Goal: Task Accomplishment & Management: Use online tool/utility

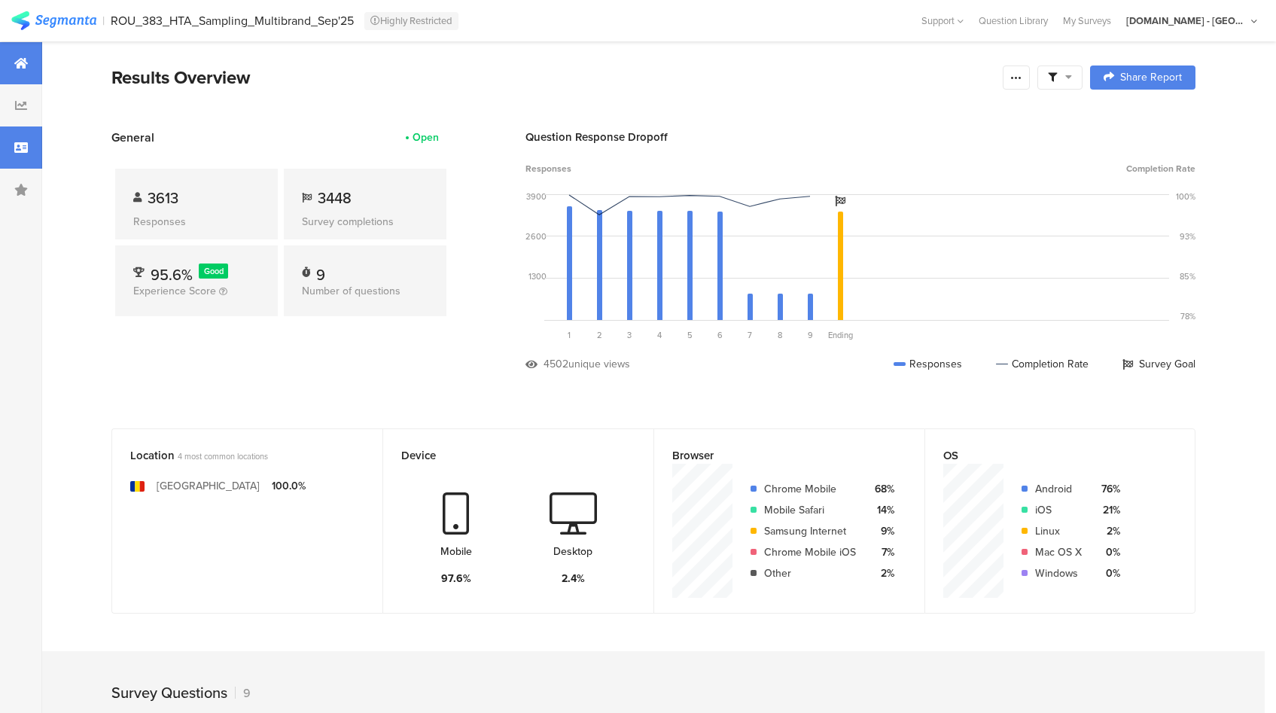
click at [8, 152] on div at bounding box center [21, 147] width 42 height 42
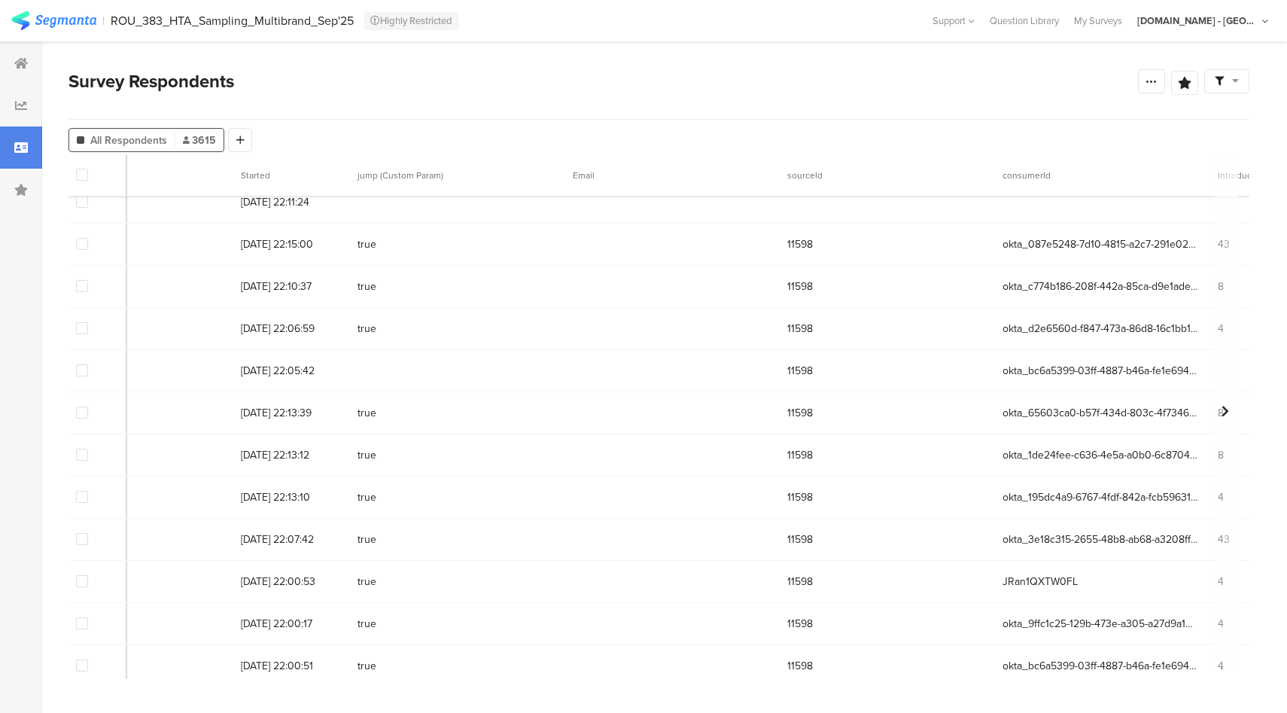
scroll to position [0, 114]
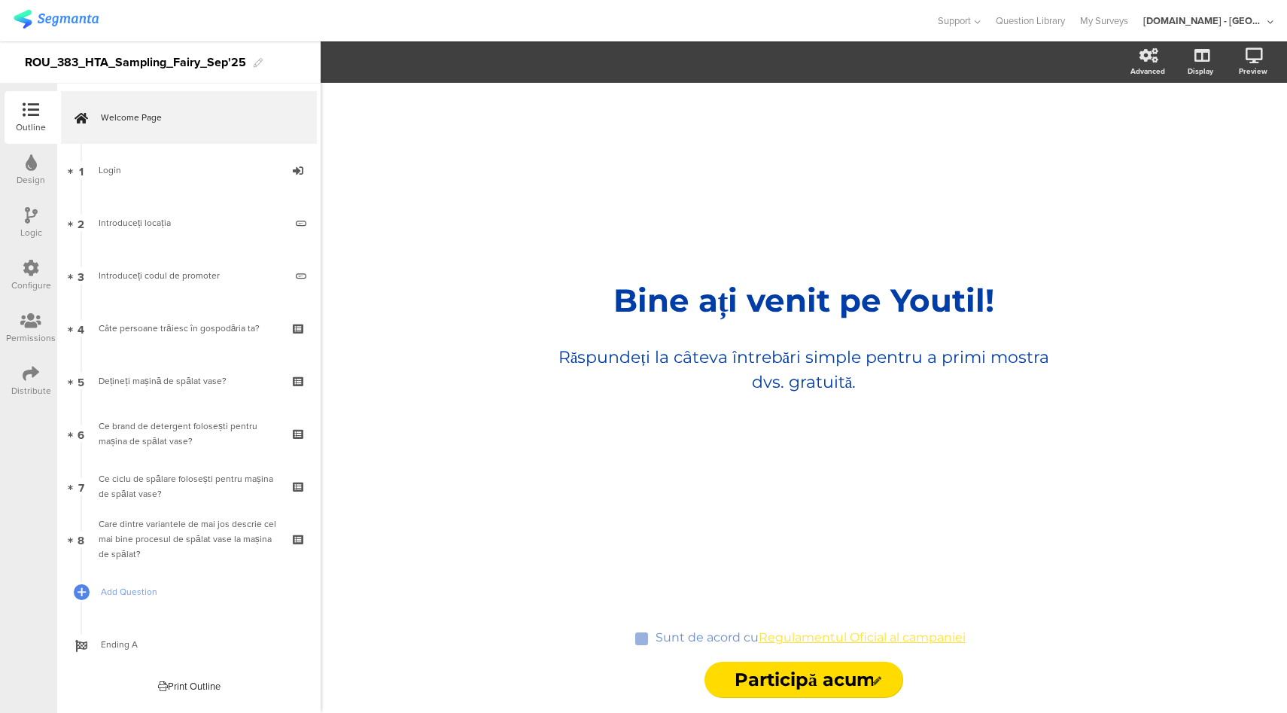
click at [21, 272] on div "Configure" at bounding box center [31, 275] width 53 height 53
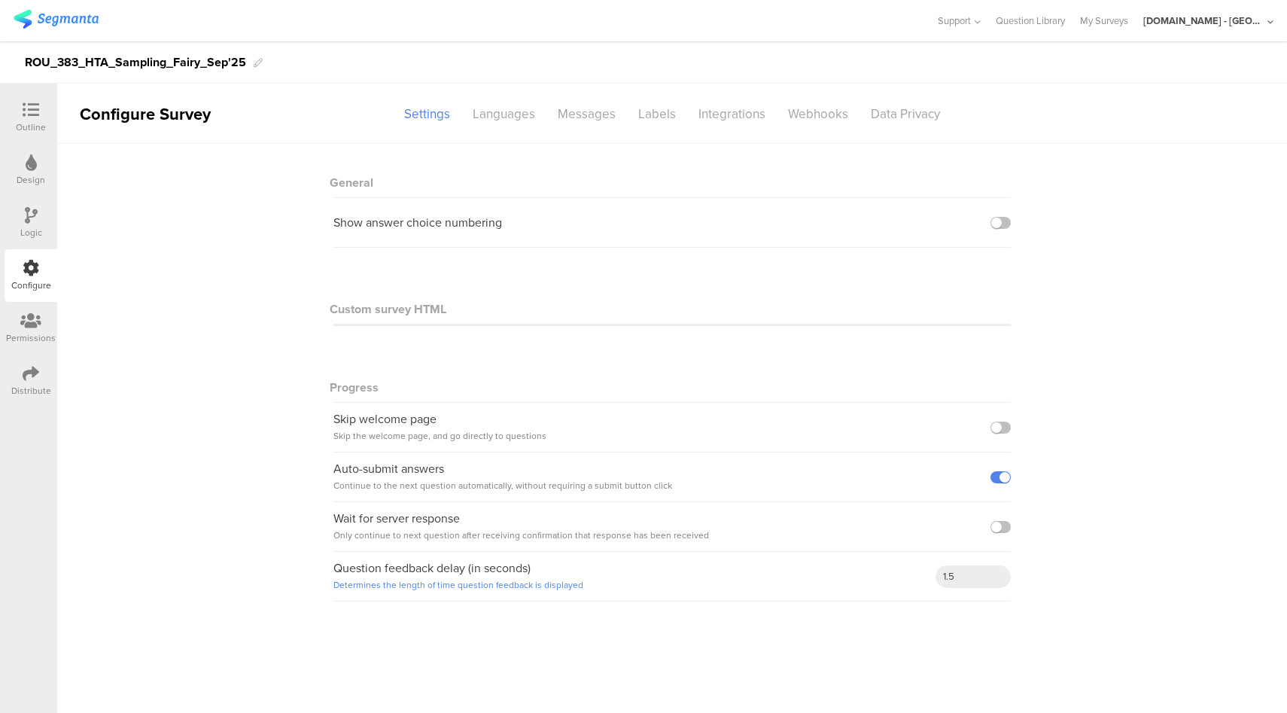
click at [31, 117] on icon at bounding box center [31, 110] width 17 height 17
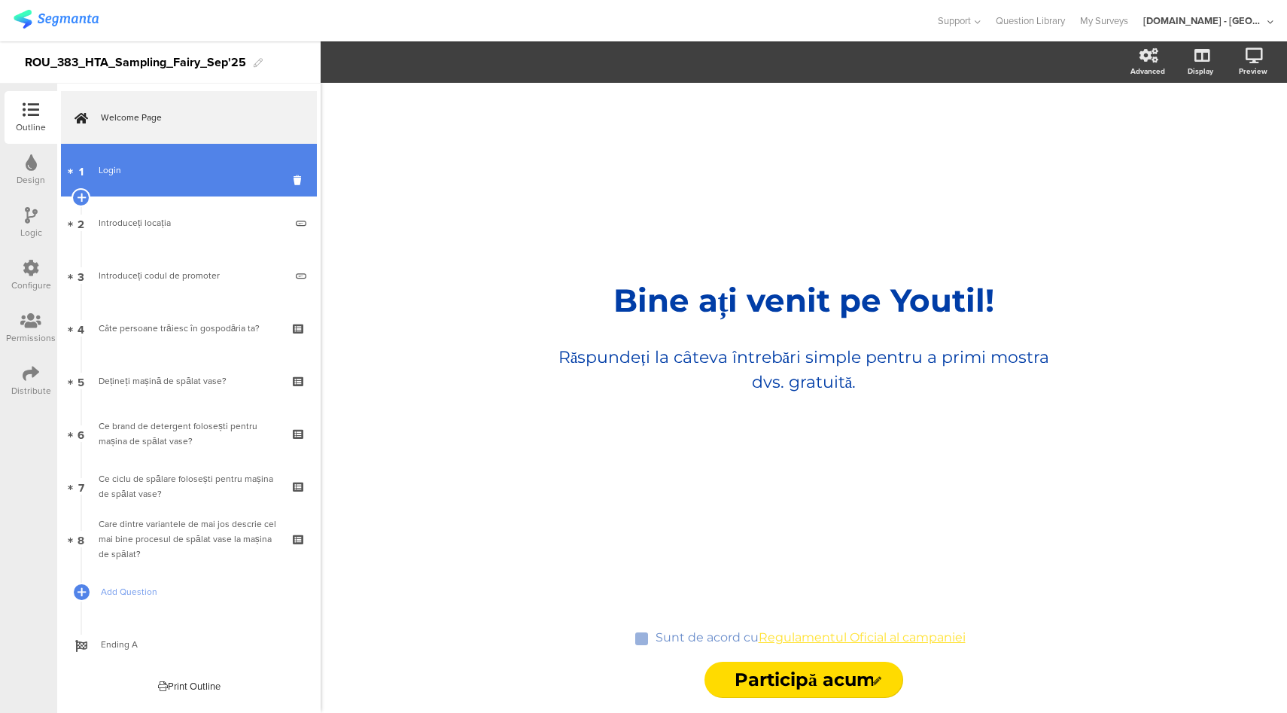
click at [201, 172] on div "Login" at bounding box center [189, 170] width 180 height 15
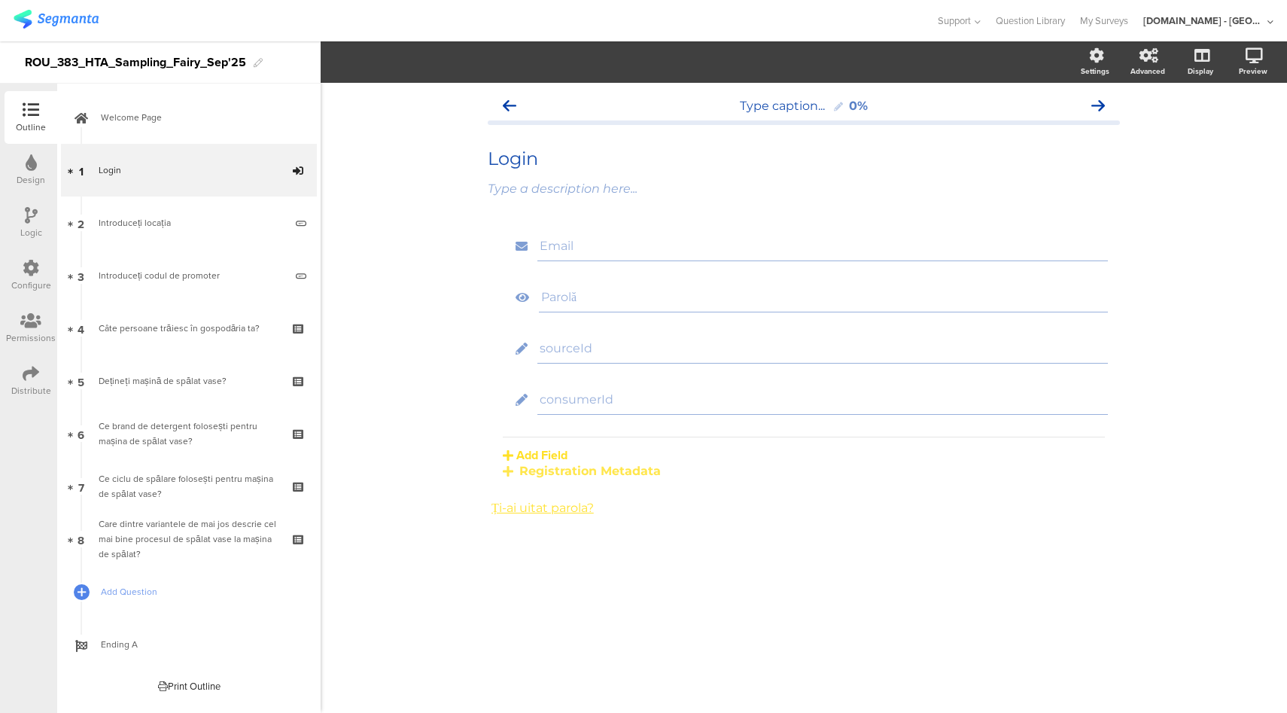
click at [23, 273] on icon at bounding box center [31, 268] width 17 height 17
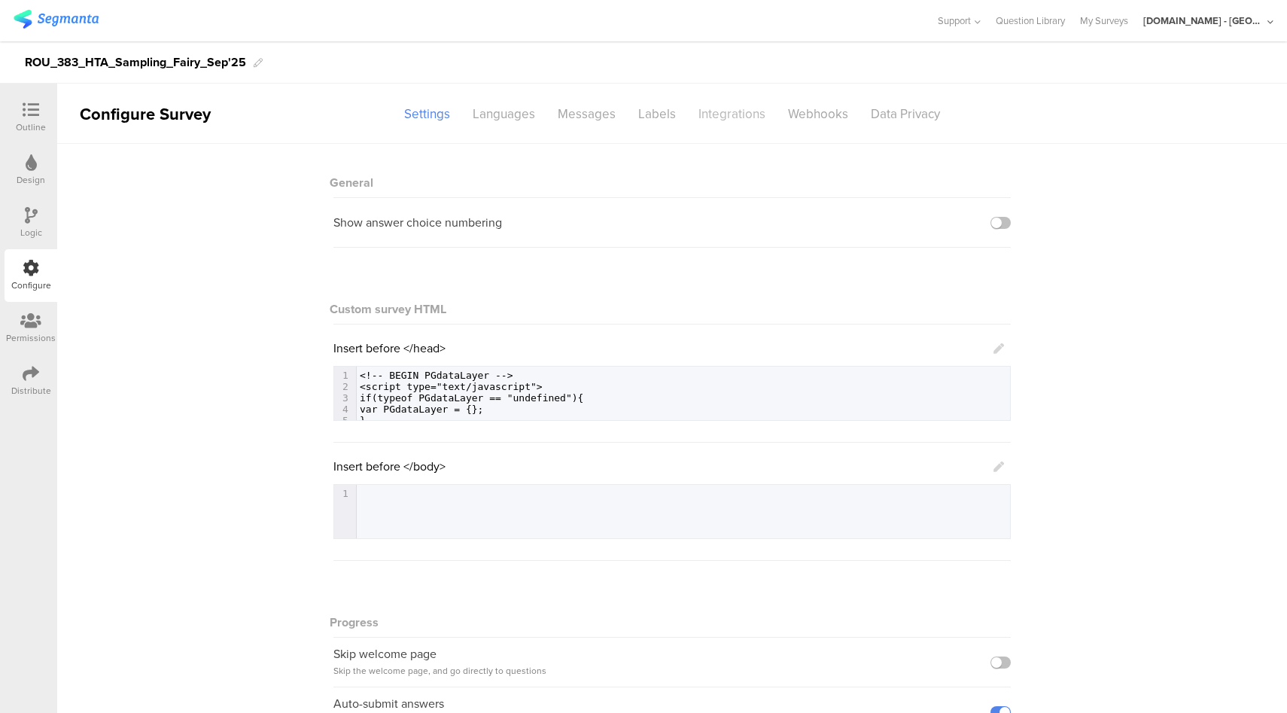
click at [722, 114] on div "Integrations" at bounding box center [732, 114] width 90 height 26
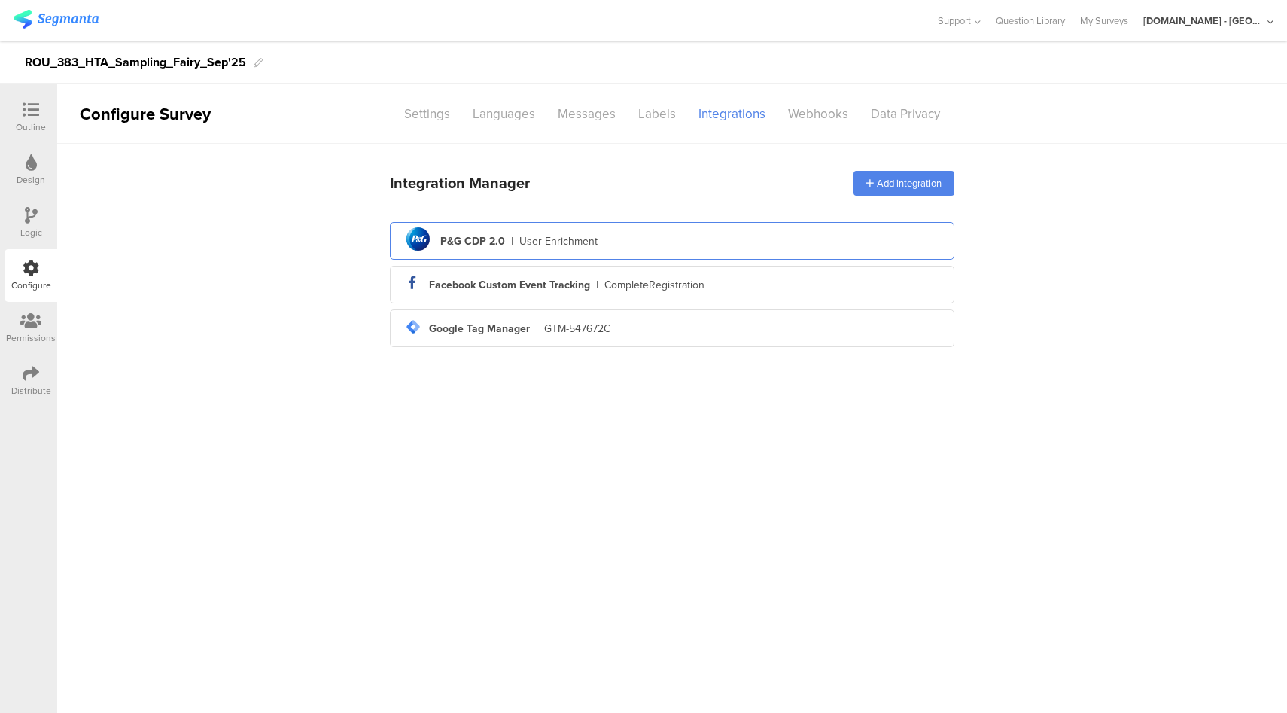
click at [607, 251] on div "pg logo P&G CDP 2.0 | User Enrichment" at bounding box center [672, 241] width 540 height 37
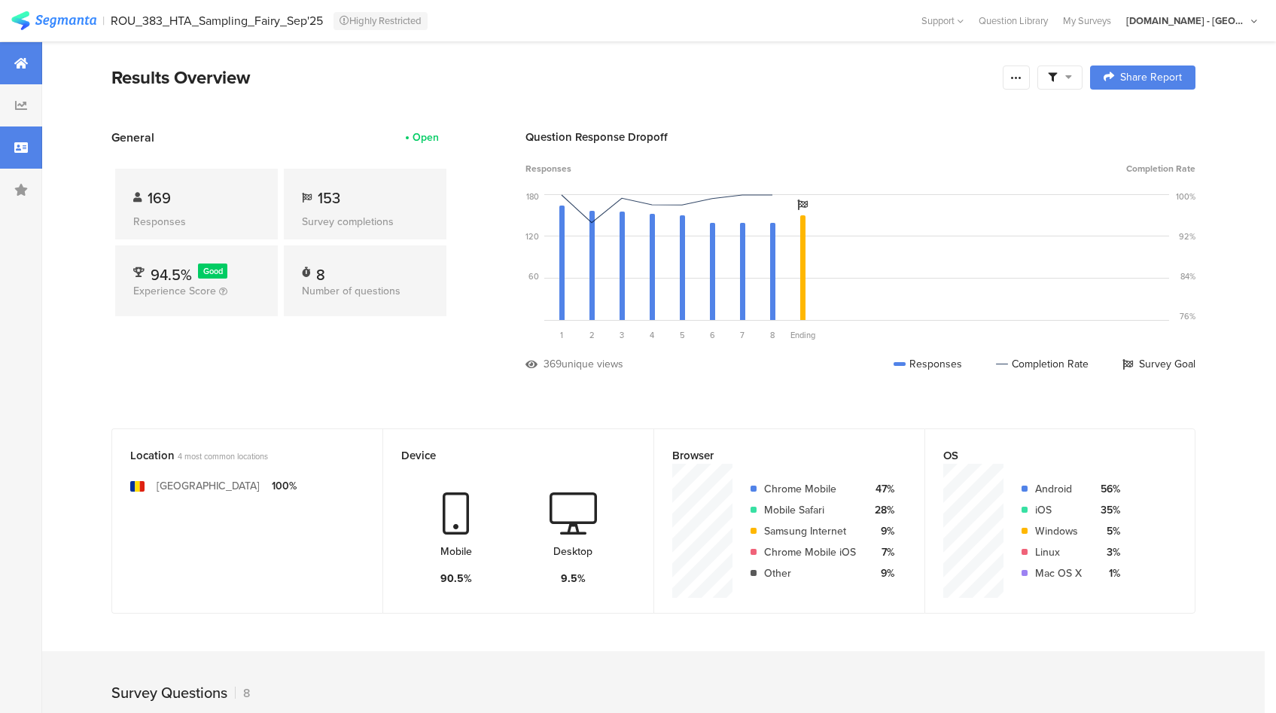
click at [19, 148] on icon at bounding box center [21, 147] width 14 height 12
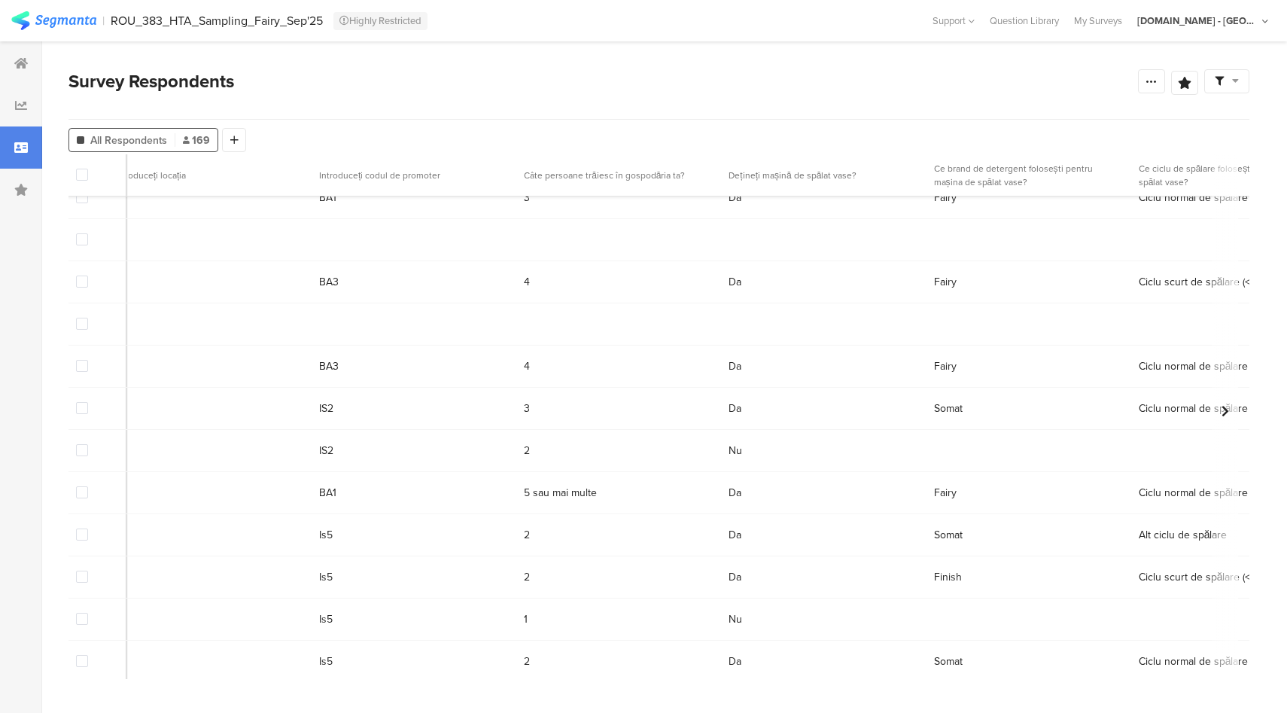
scroll to position [194, 1176]
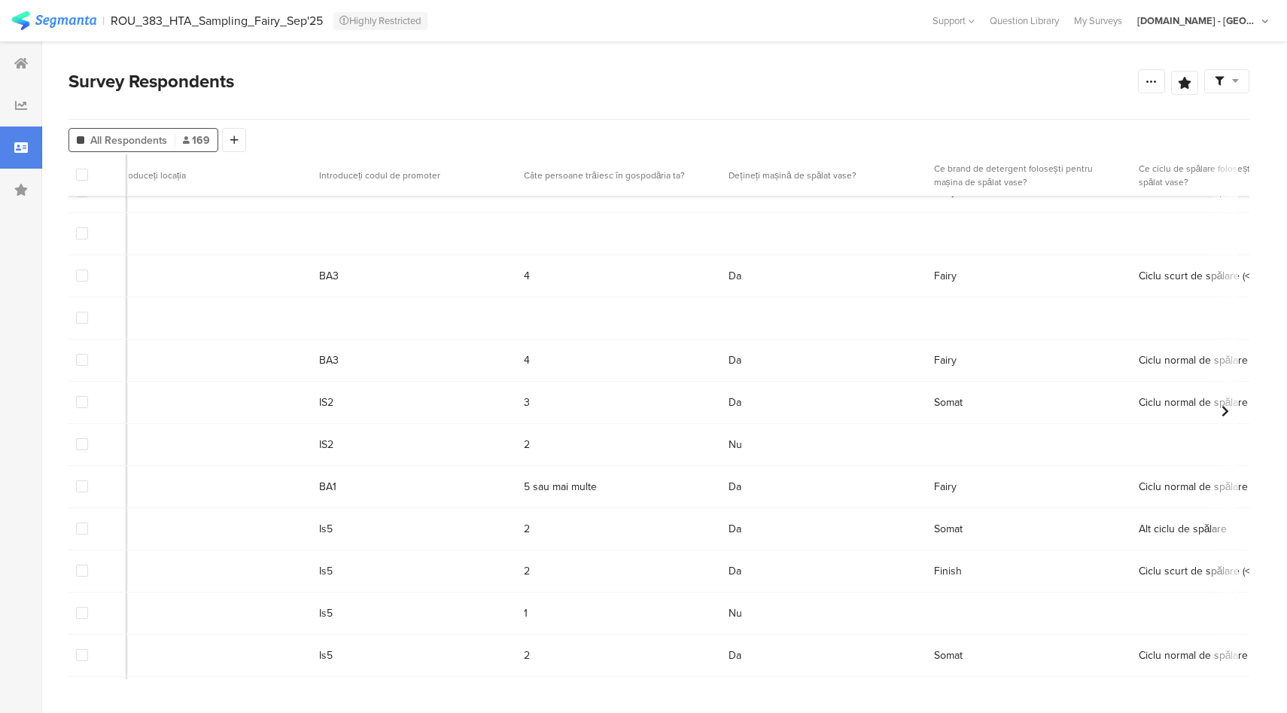
click at [1247, 22] on div "[DOMAIN_NAME] - [GEOGRAPHIC_DATA]" at bounding box center [1197, 21] width 120 height 14
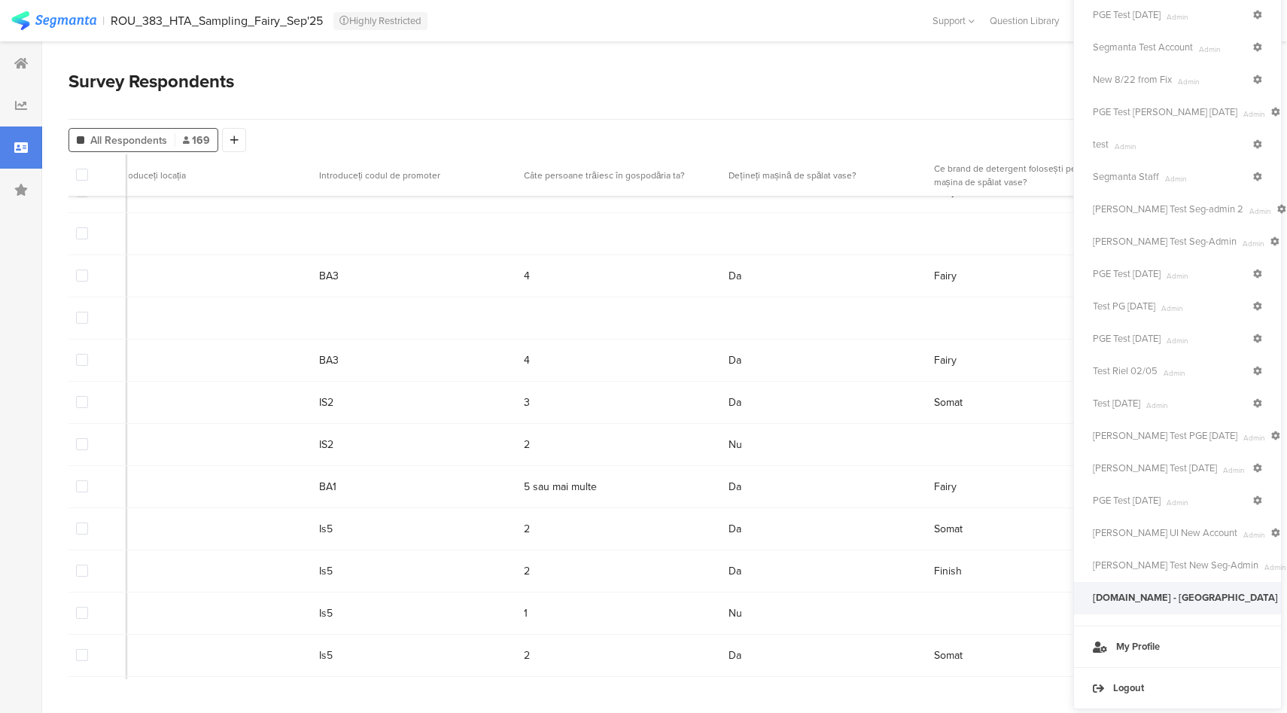
click at [1286, 596] on icon at bounding box center [1294, 597] width 9 height 9
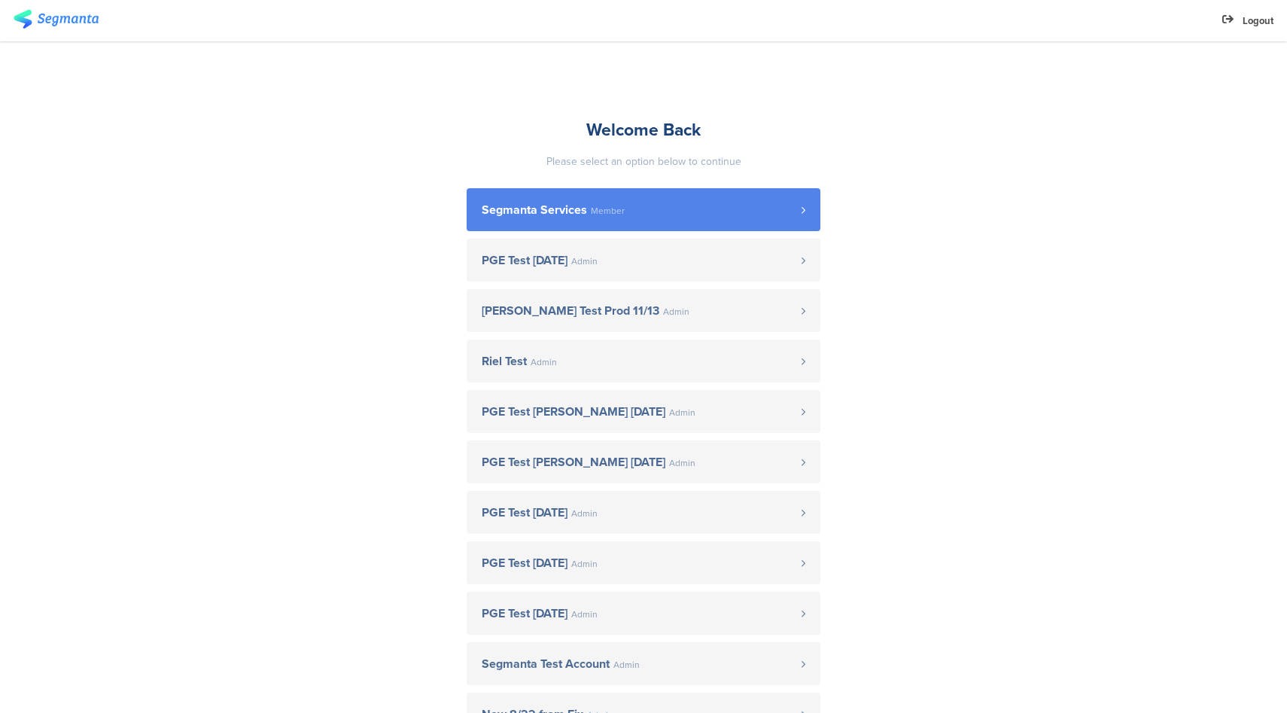
click at [666, 212] on span "Segmanta Services Member" at bounding box center [642, 210] width 320 height 12
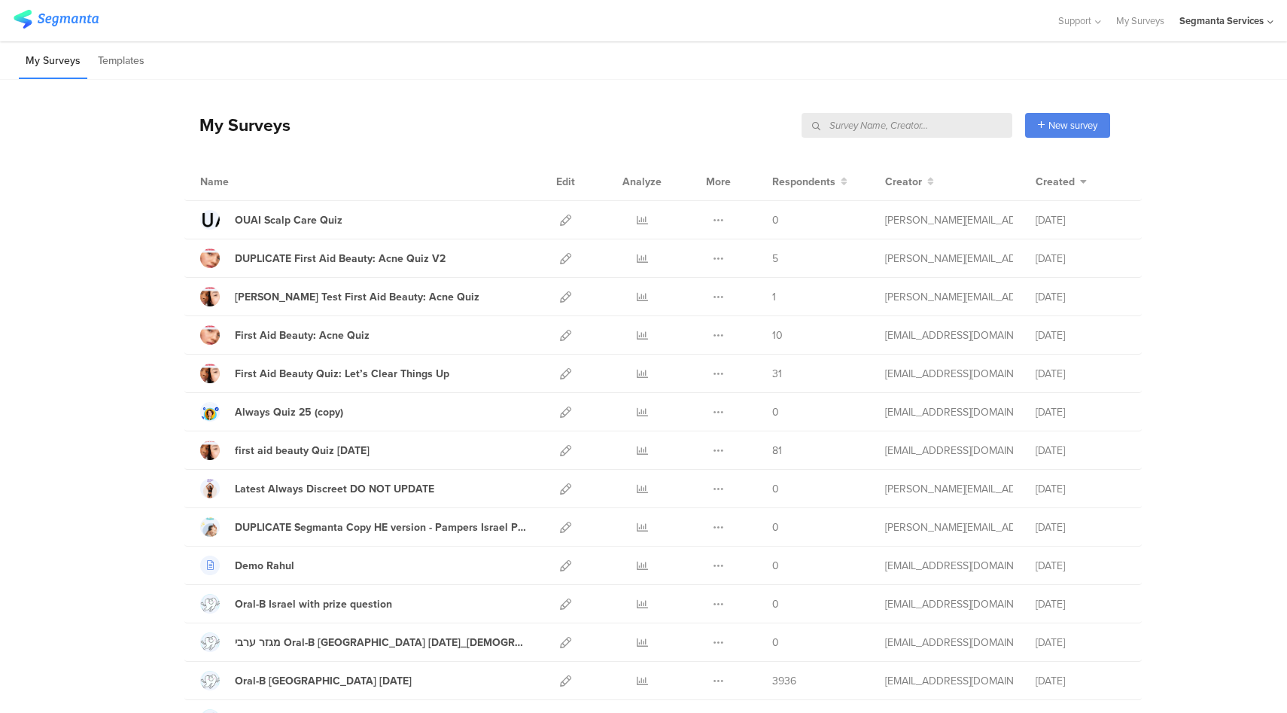
click at [1215, 17] on div "Segmanta Services" at bounding box center [1221, 21] width 84 height 14
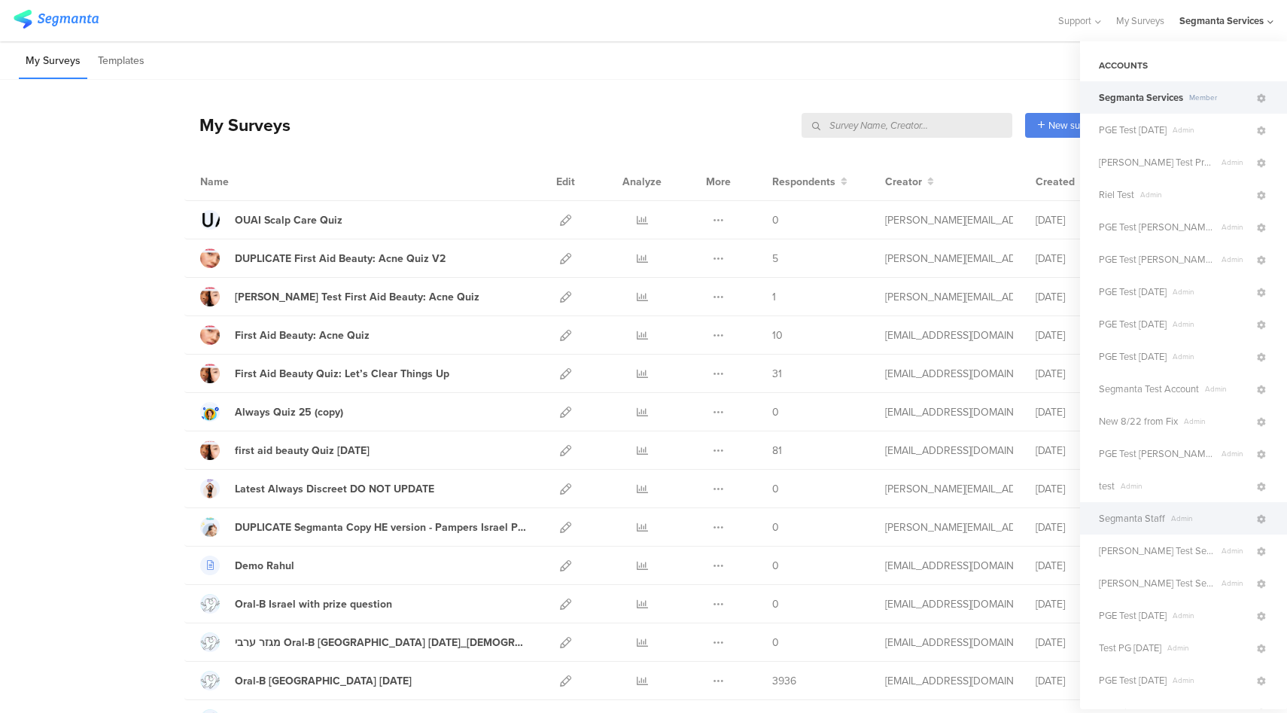
click at [1158, 519] on span "Segmanta Staff" at bounding box center [1132, 518] width 66 height 14
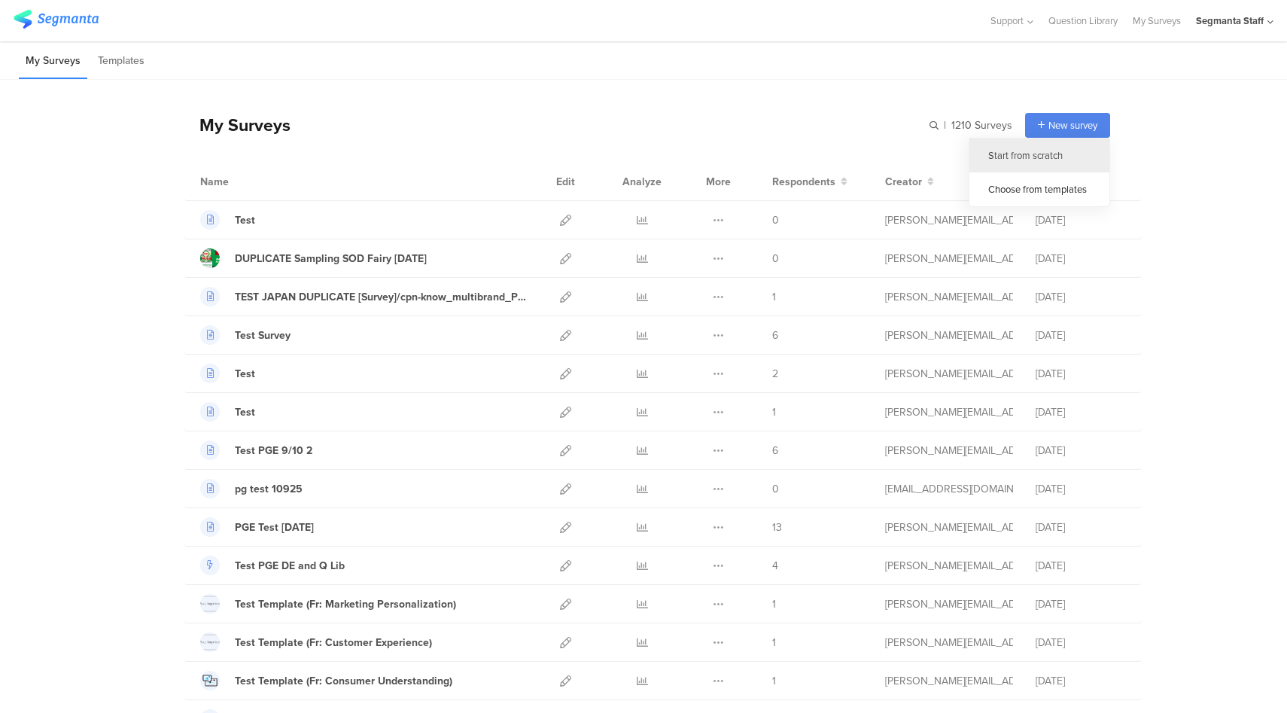
click at [1042, 157] on div "Start from scratch" at bounding box center [1039, 155] width 140 height 34
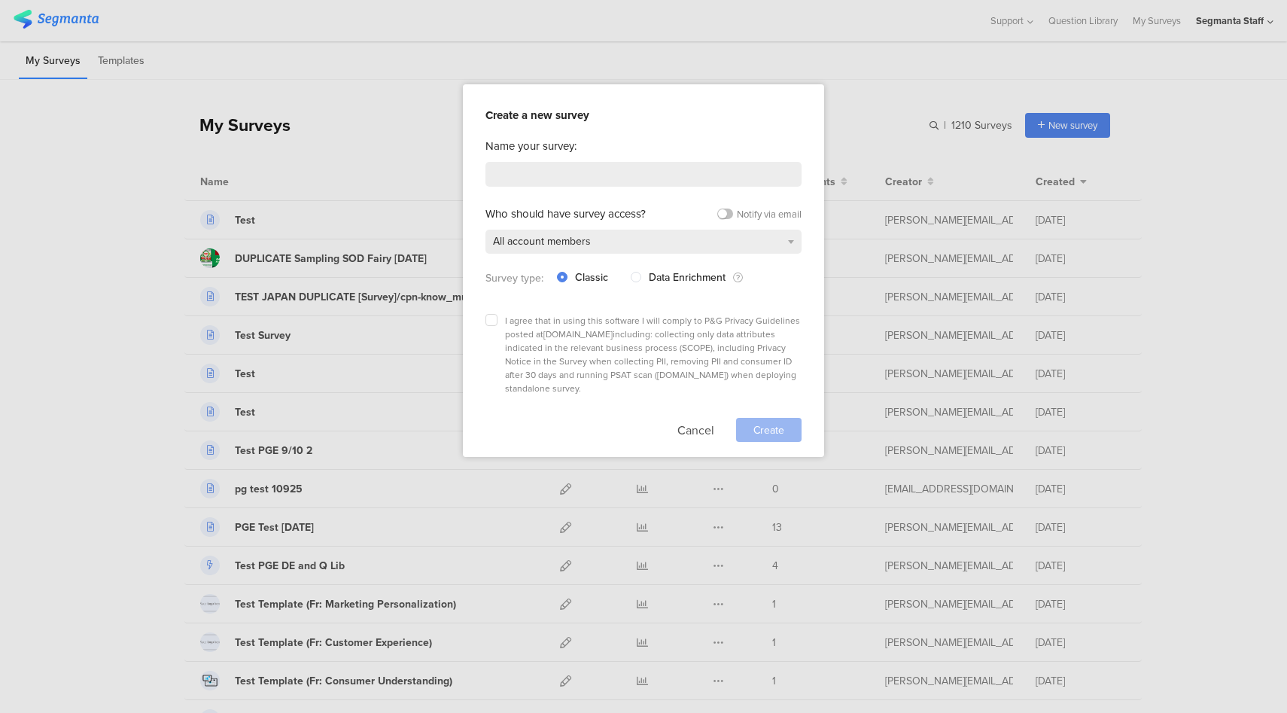
click at [619, 160] on div "Name your survey: Who should have survey access? Notify via email All account m…" at bounding box center [643, 290] width 316 height 304
click at [619, 162] on input at bounding box center [643, 174] width 316 height 25
type input "Test"
click at [498, 315] on div "I agree that in using this software I will comply to P&G Privacy Guidelines pos…" at bounding box center [643, 354] width 316 height 81
click at [492, 317] on icon at bounding box center [491, 320] width 6 height 6
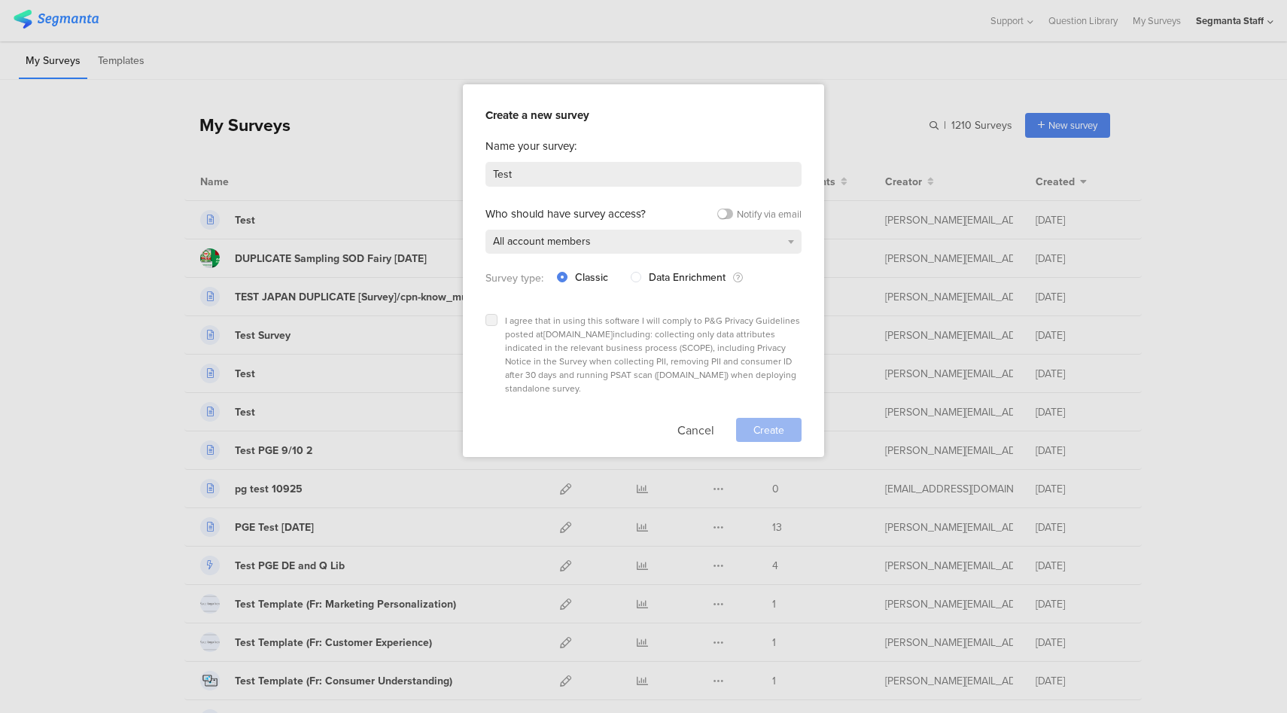
click at [0, 0] on input "checkbox" at bounding box center [0, 0] width 0 height 0
click at [786, 418] on div "Create" at bounding box center [768, 430] width 65 height 24
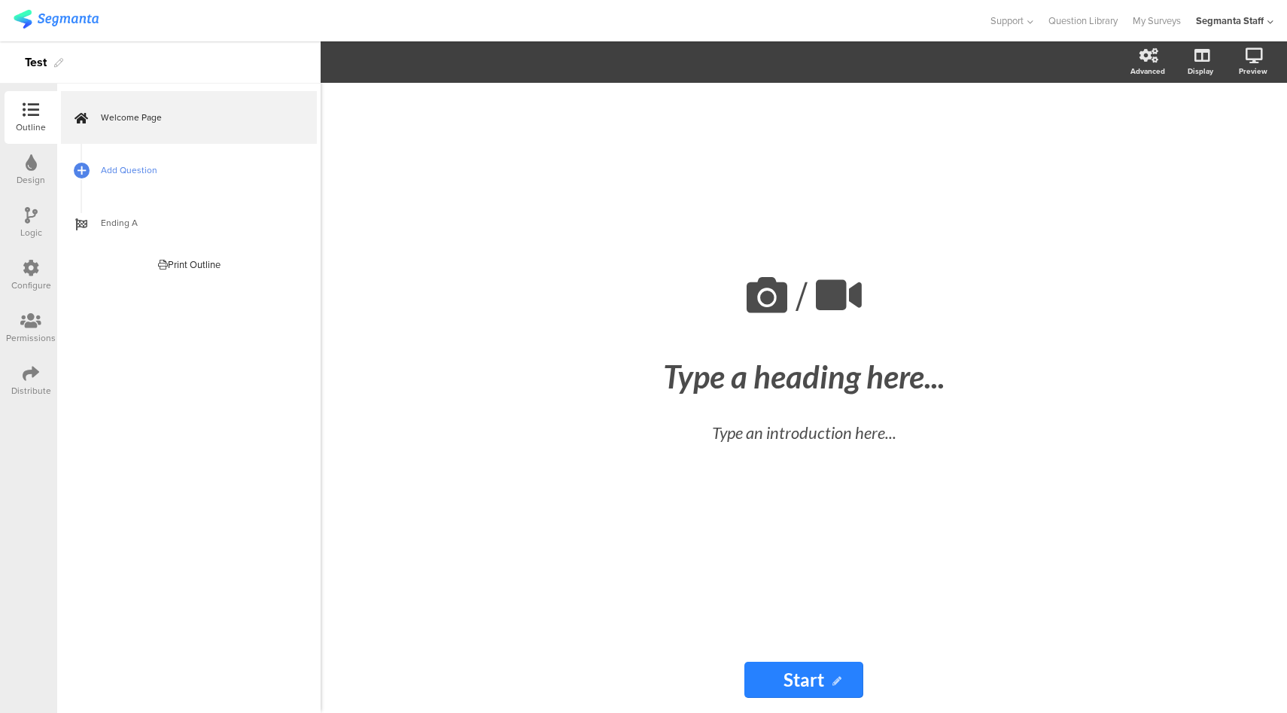
click at [138, 176] on span "Add Question" at bounding box center [197, 170] width 193 height 15
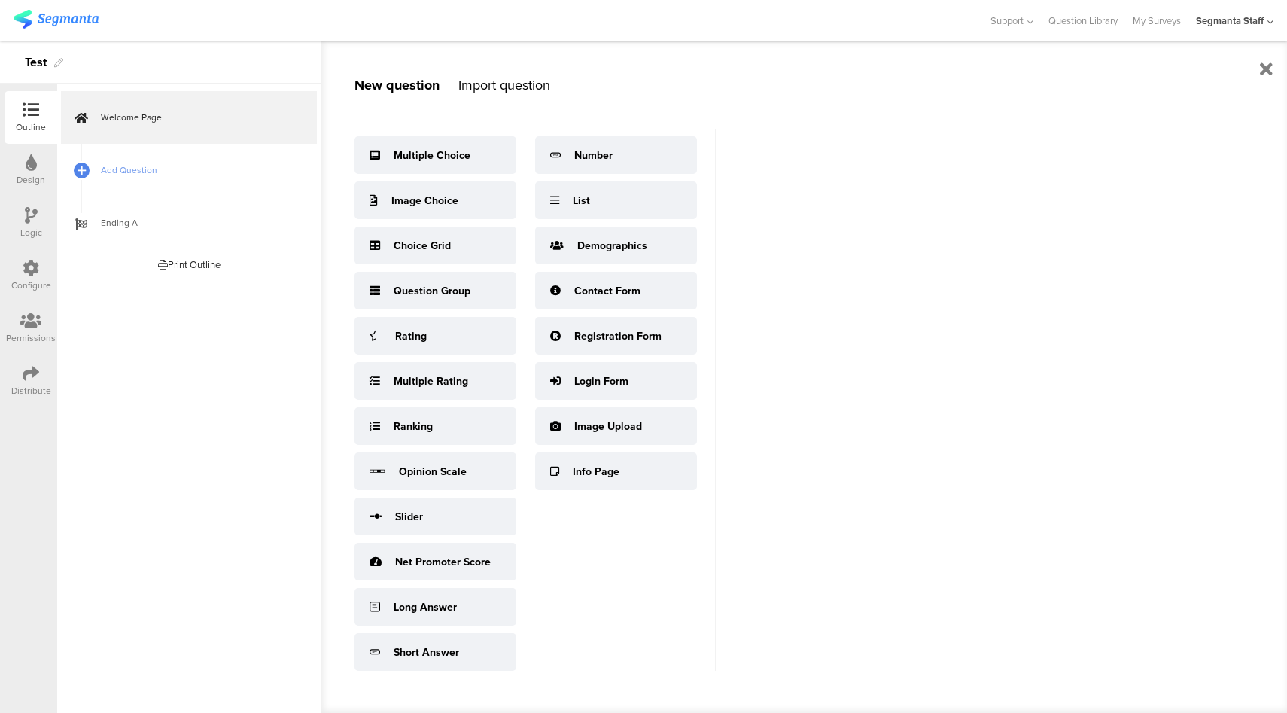
click at [1243, 23] on div "Segmanta Staff" at bounding box center [1230, 21] width 68 height 14
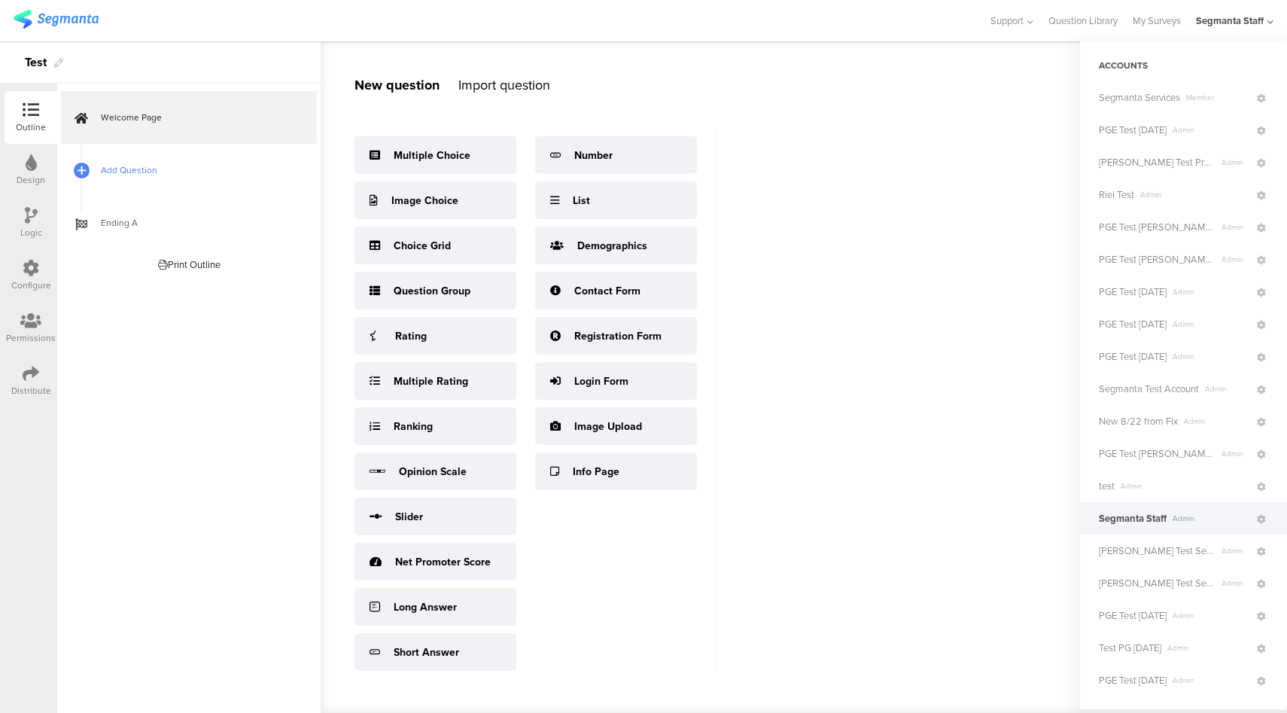
click at [134, 166] on span "Add Question" at bounding box center [197, 170] width 193 height 15
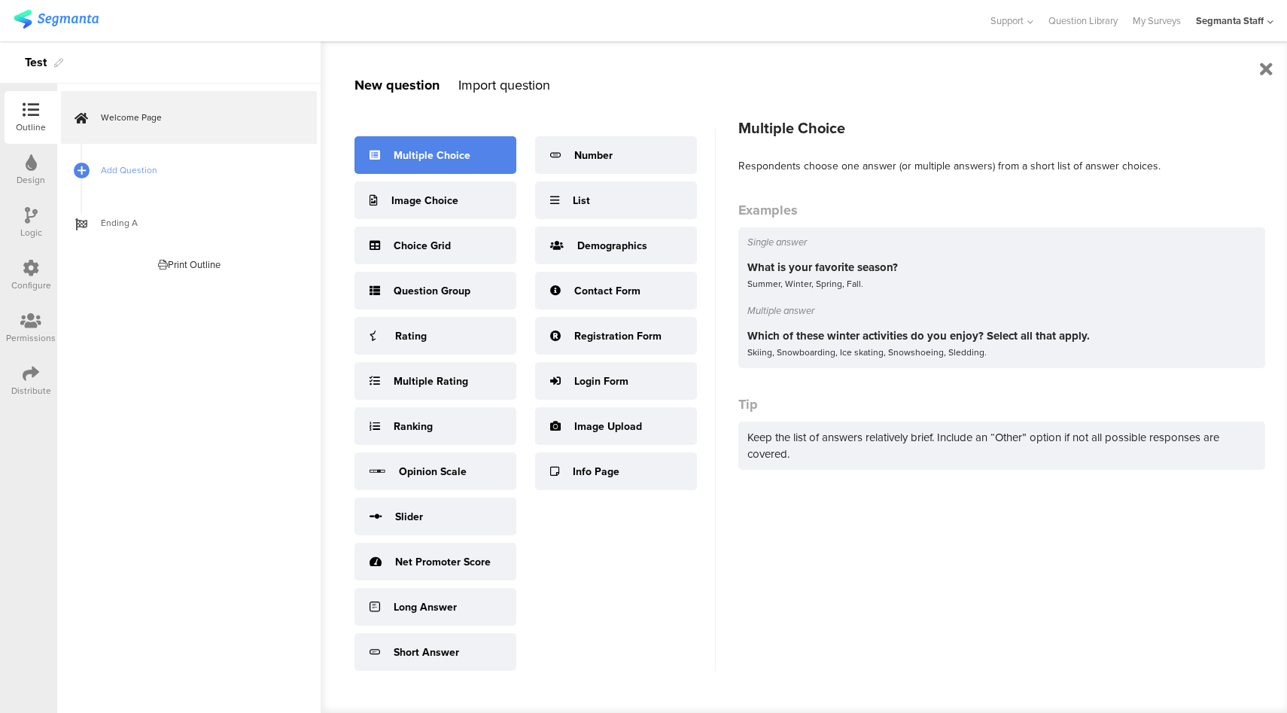
click at [453, 154] on div "Multiple Choice" at bounding box center [432, 156] width 77 height 16
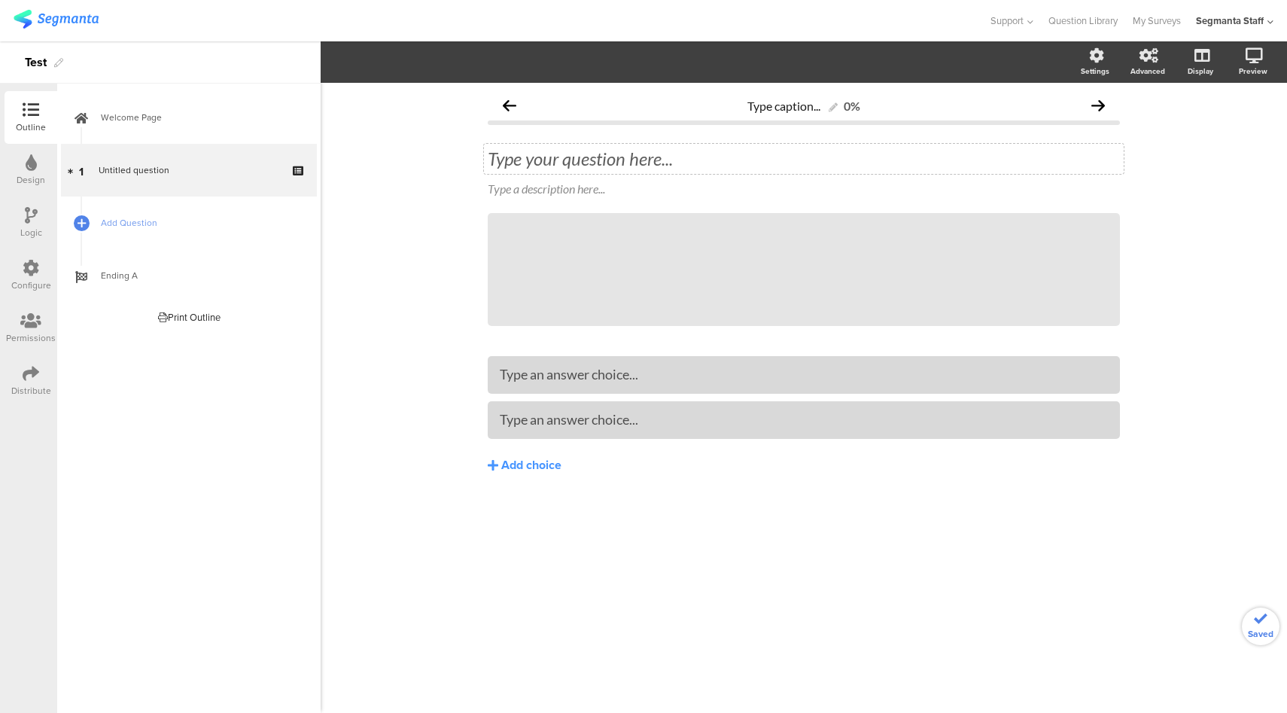
click at [584, 163] on div "Type your question here..." at bounding box center [804, 159] width 640 height 30
click at [561, 363] on div at bounding box center [804, 374] width 608 height 25
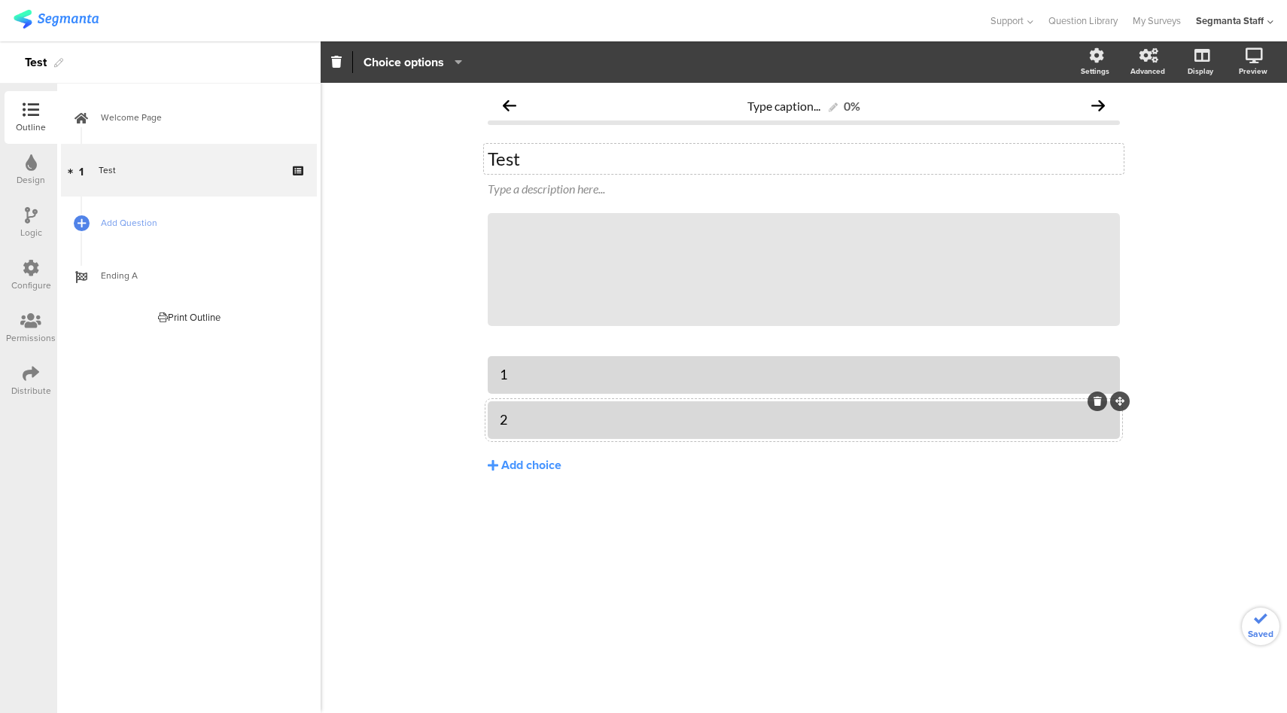
click at [27, 278] on div "Configure" at bounding box center [31, 285] width 40 height 14
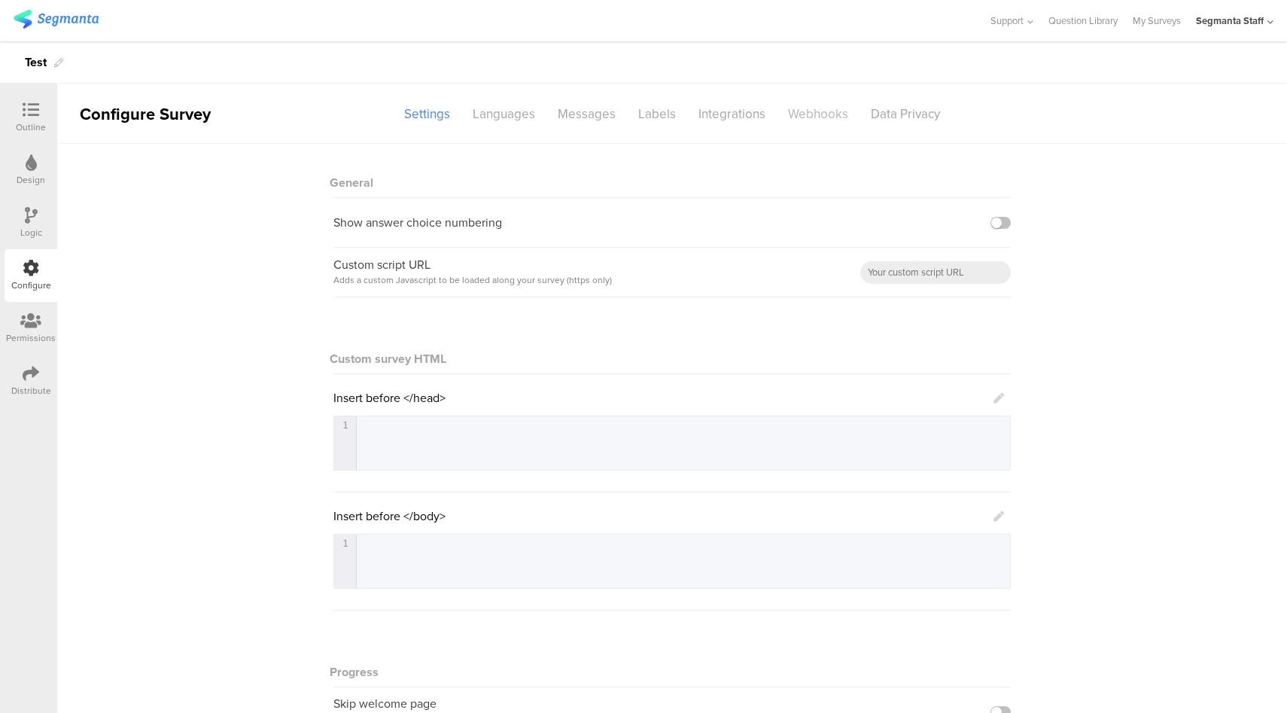
click at [802, 116] on div "Webhooks" at bounding box center [818, 114] width 83 height 26
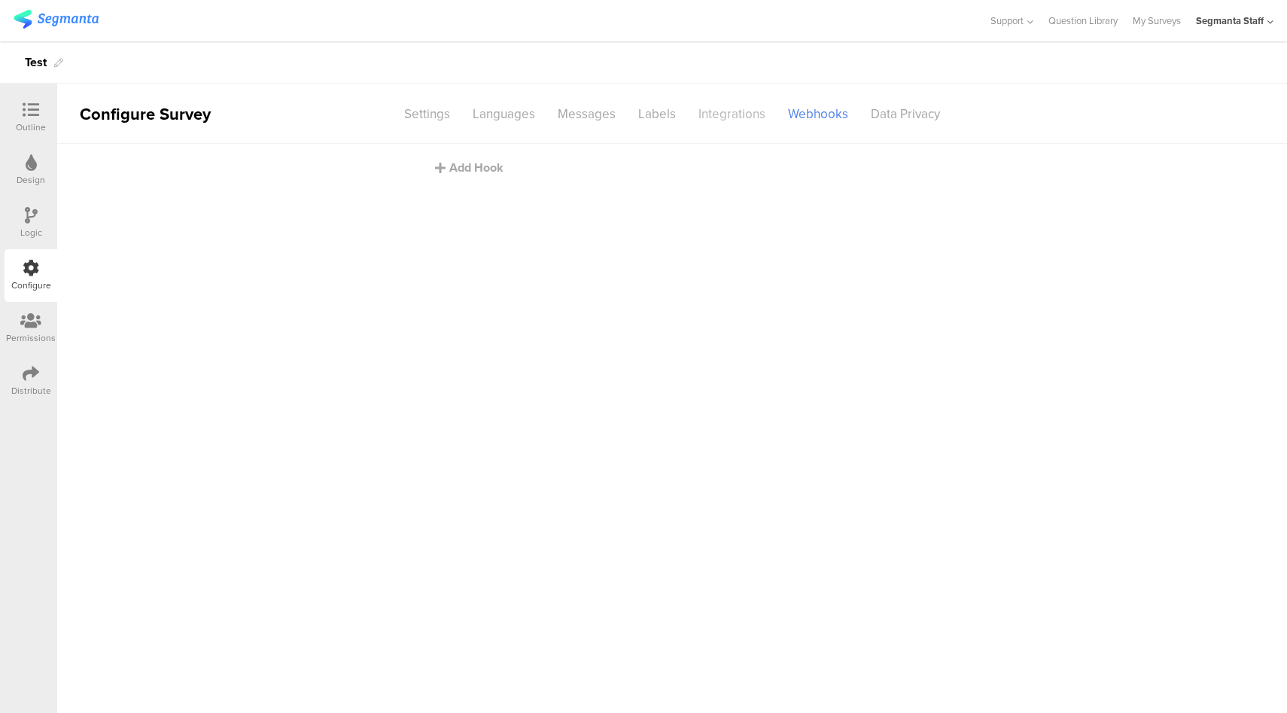
click at [738, 110] on div "Integrations" at bounding box center [732, 114] width 90 height 26
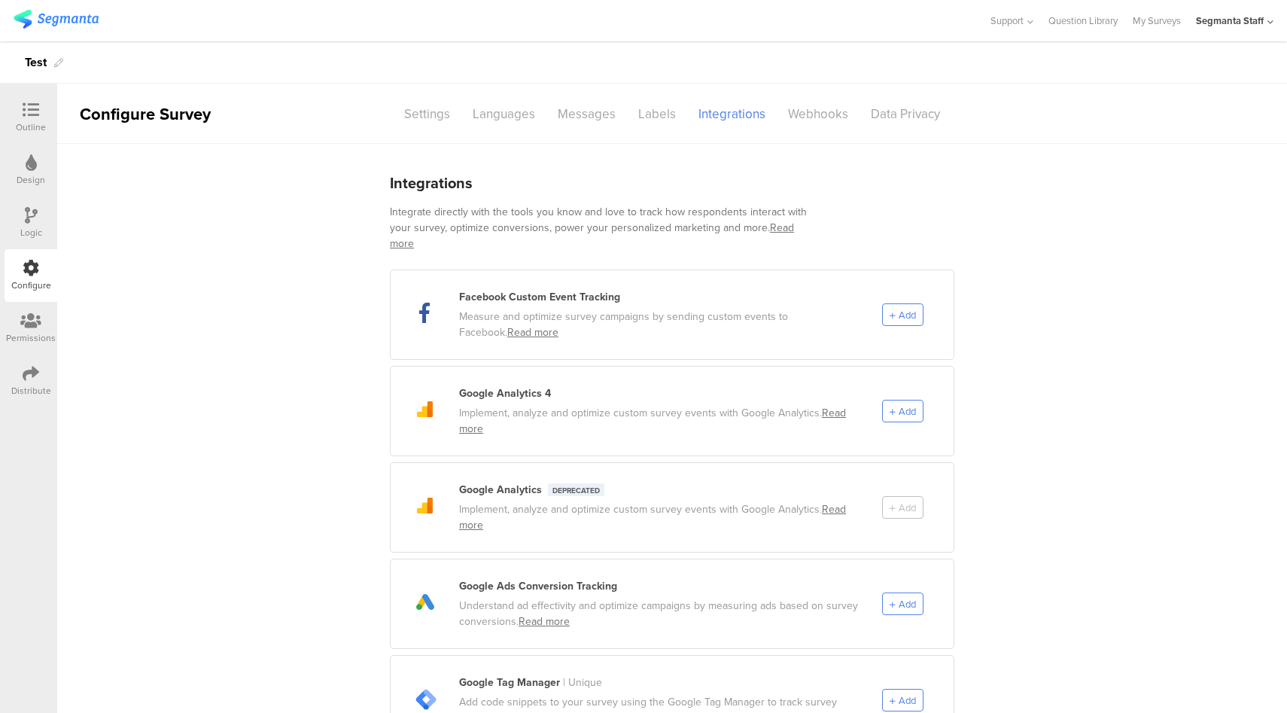
scroll to position [735, 0]
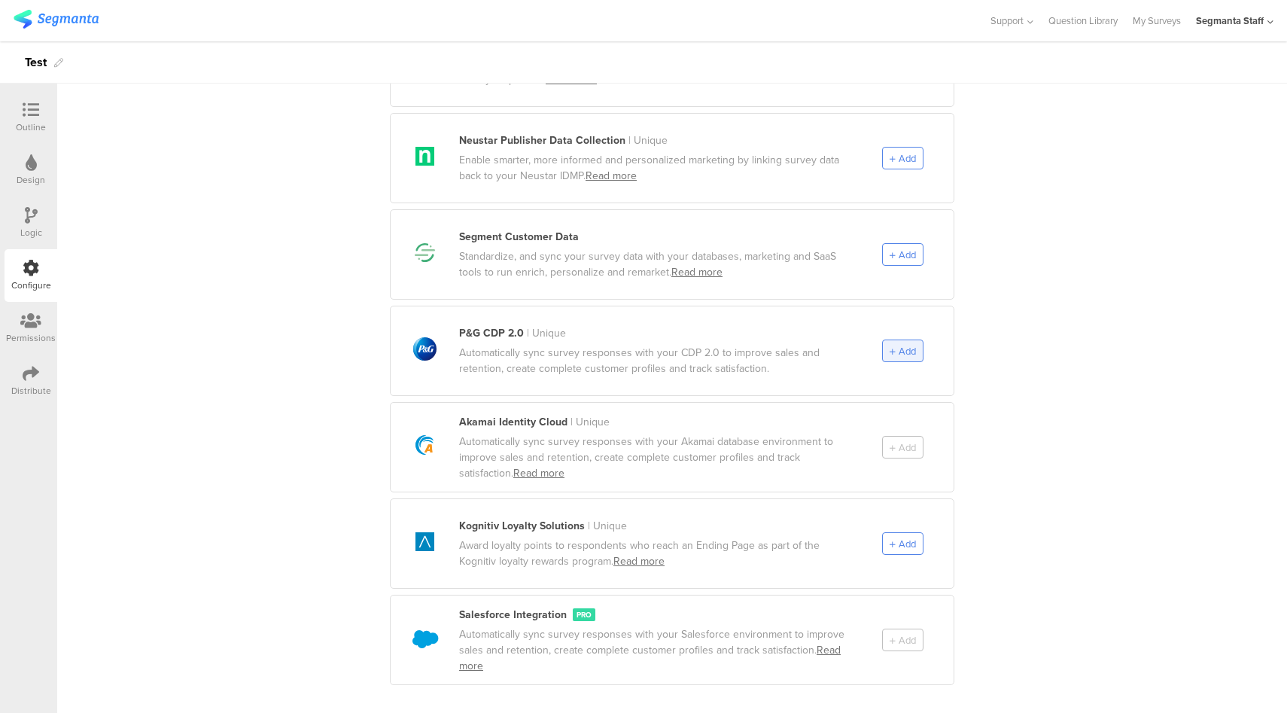
click at [905, 344] on span "Add" at bounding box center [907, 351] width 17 height 14
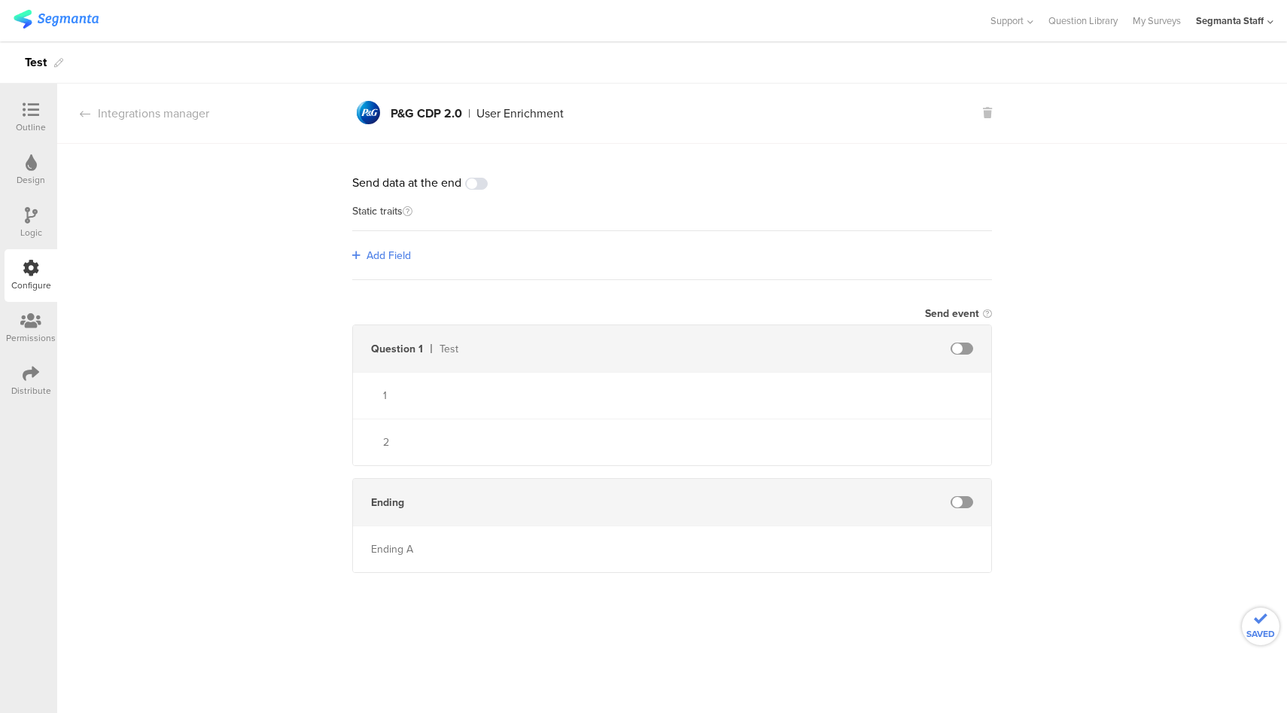
scroll to position [0, 0]
click at [394, 251] on span "Add Field" at bounding box center [389, 256] width 44 height 16
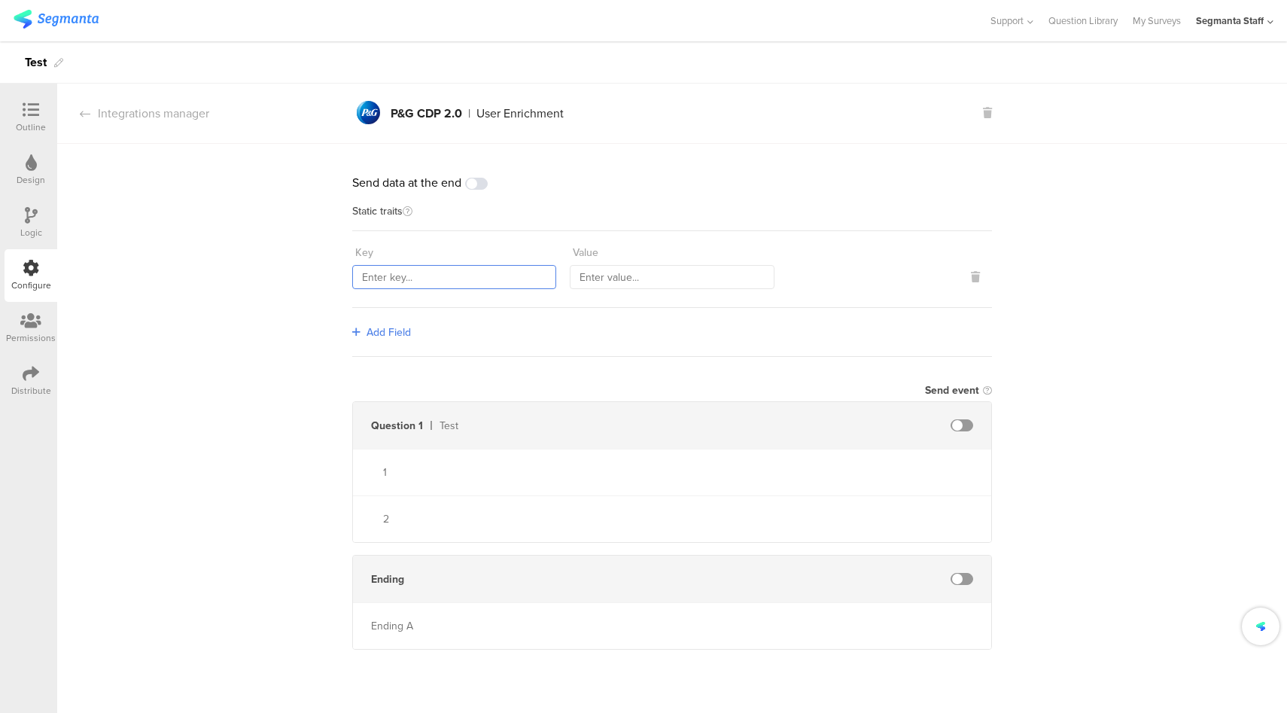
click at [425, 278] on input "text" at bounding box center [454, 277] width 204 height 24
type input "countryCode"
click at [595, 276] on input "text" at bounding box center [672, 277] width 204 height 24
type input "PHL"
click at [391, 334] on span "Add Field" at bounding box center [389, 332] width 44 height 16
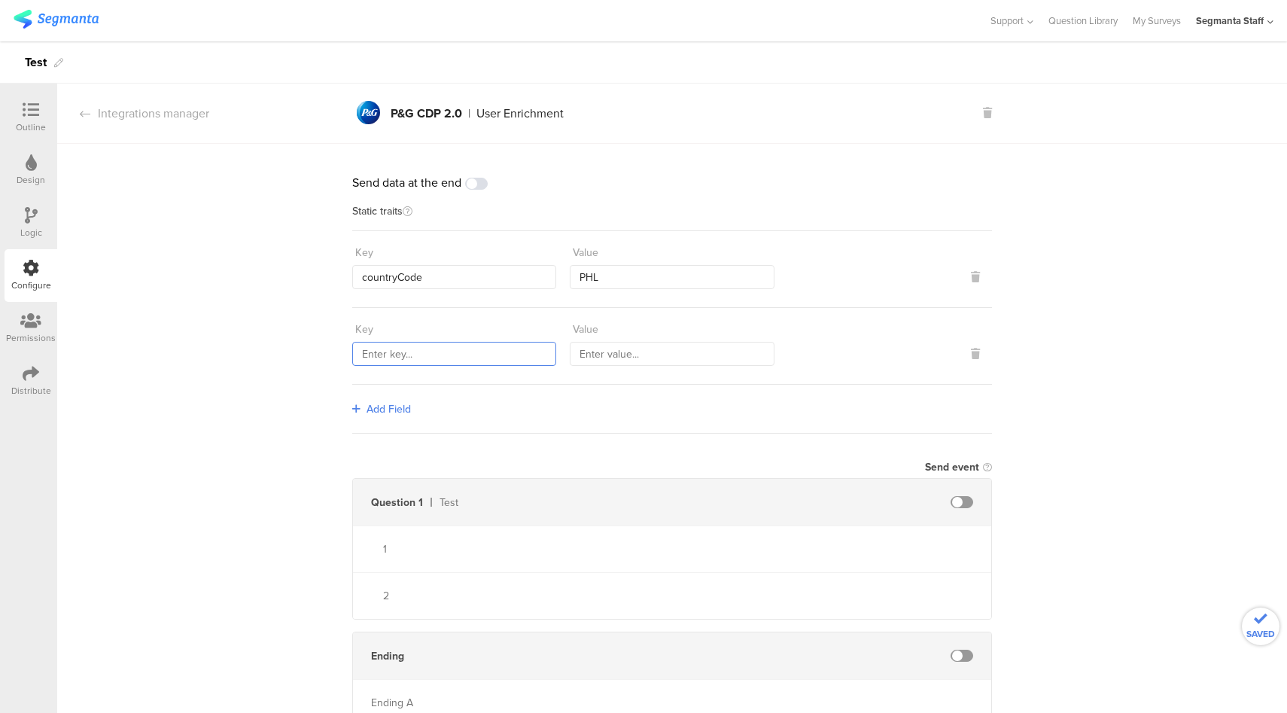
click at [423, 345] on input "text" at bounding box center [454, 354] width 204 height 24
type input "marketingProgramNumber"
type input "324"
click at [382, 406] on span "Add Field" at bounding box center [389, 409] width 44 height 16
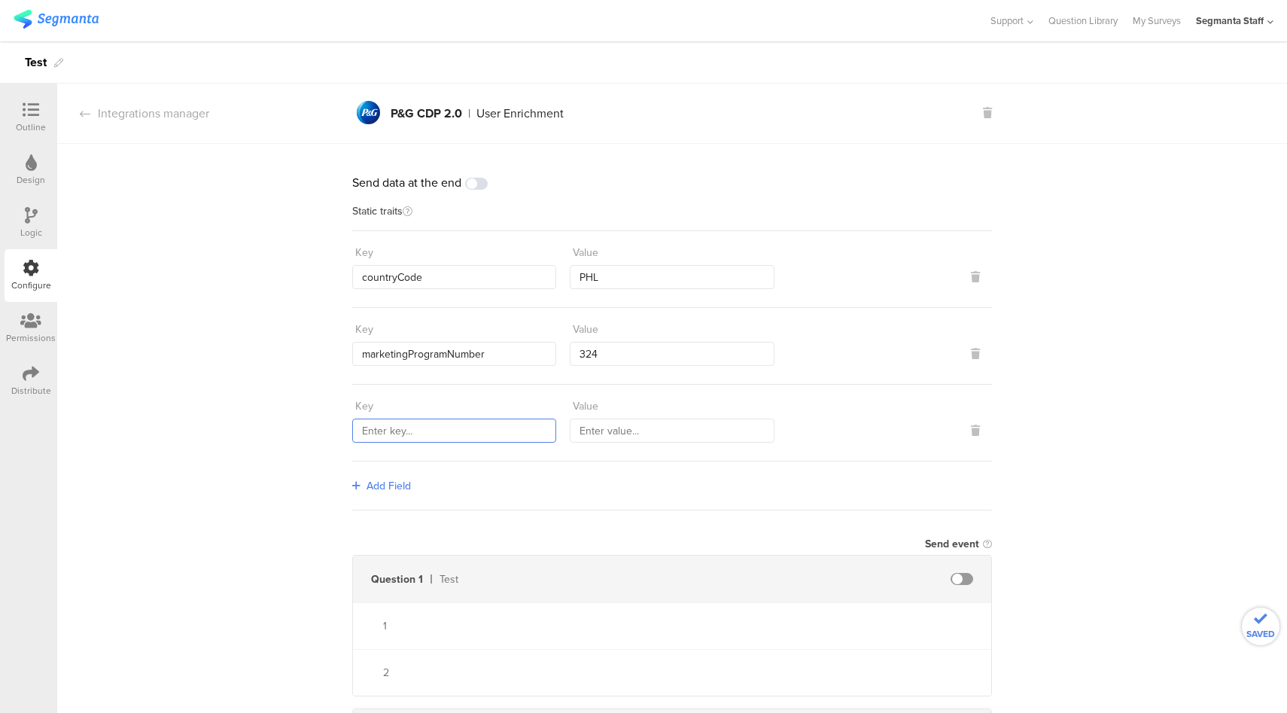
click at [394, 428] on input "text" at bounding box center [454, 430] width 204 height 24
type input "sourceId"
type input "0"
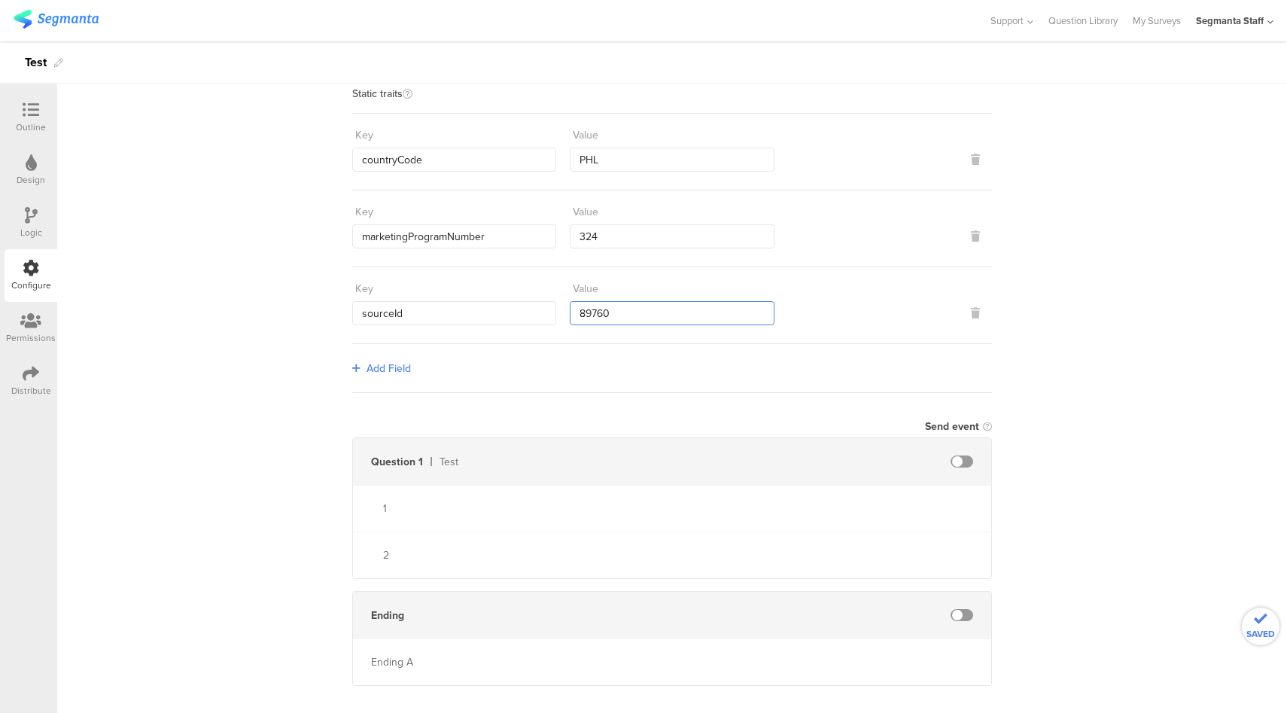
scroll to position [137, 0]
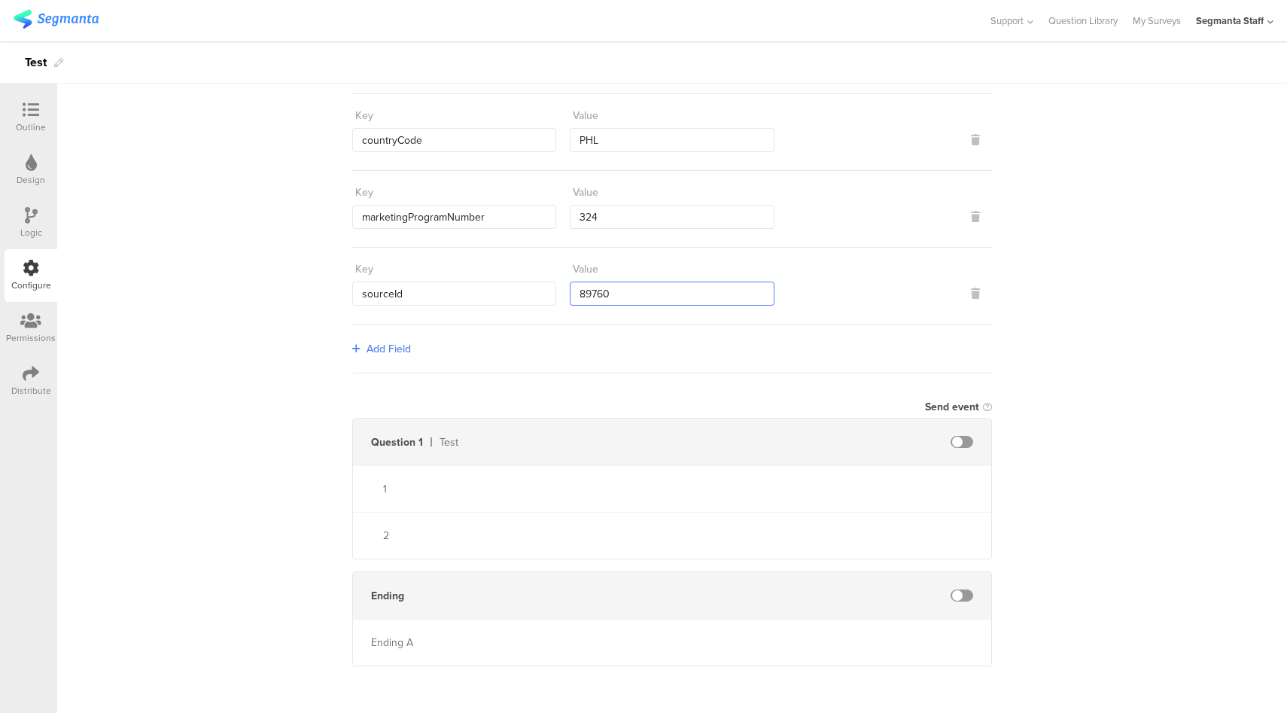
type input "89760"
click at [956, 440] on span at bounding box center [962, 442] width 23 height 12
click at [855, 442] on input "text" at bounding box center [832, 442] width 166 height 24
type input "test"
type input "one"
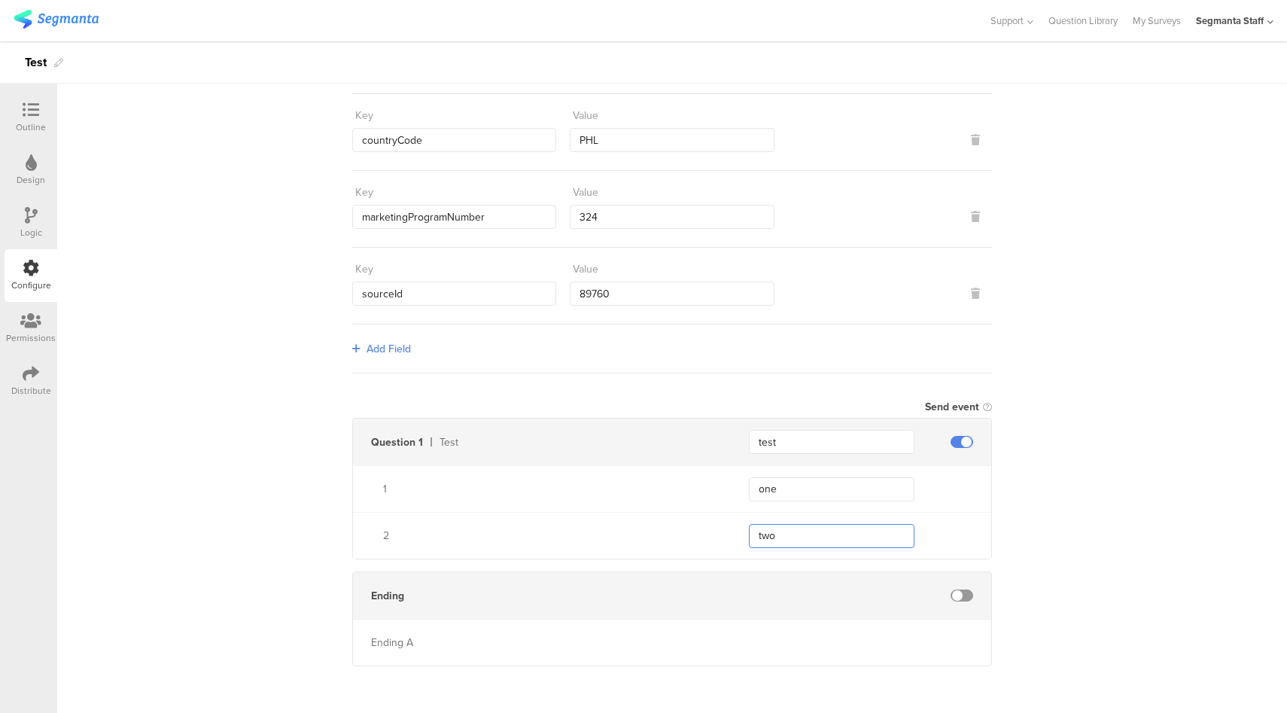
type input "two"
click at [34, 372] on icon at bounding box center [31, 373] width 17 height 17
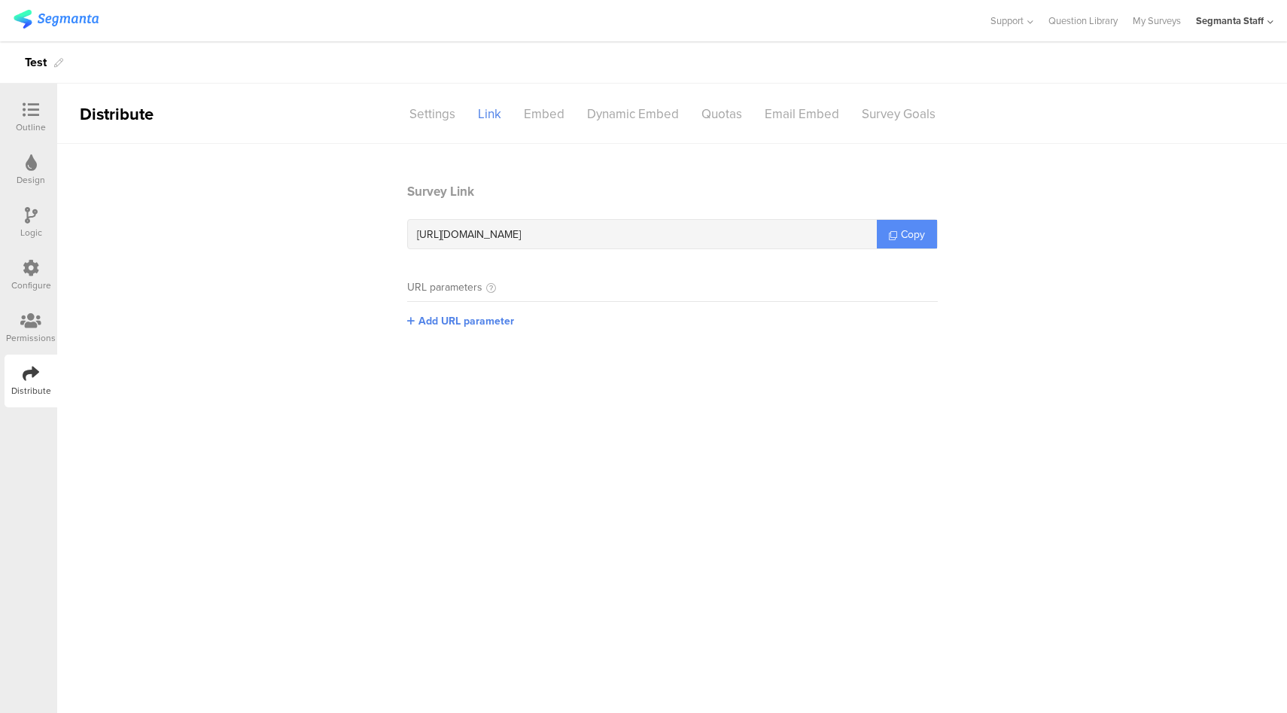
click at [897, 242] on link "Copy" at bounding box center [907, 234] width 60 height 29
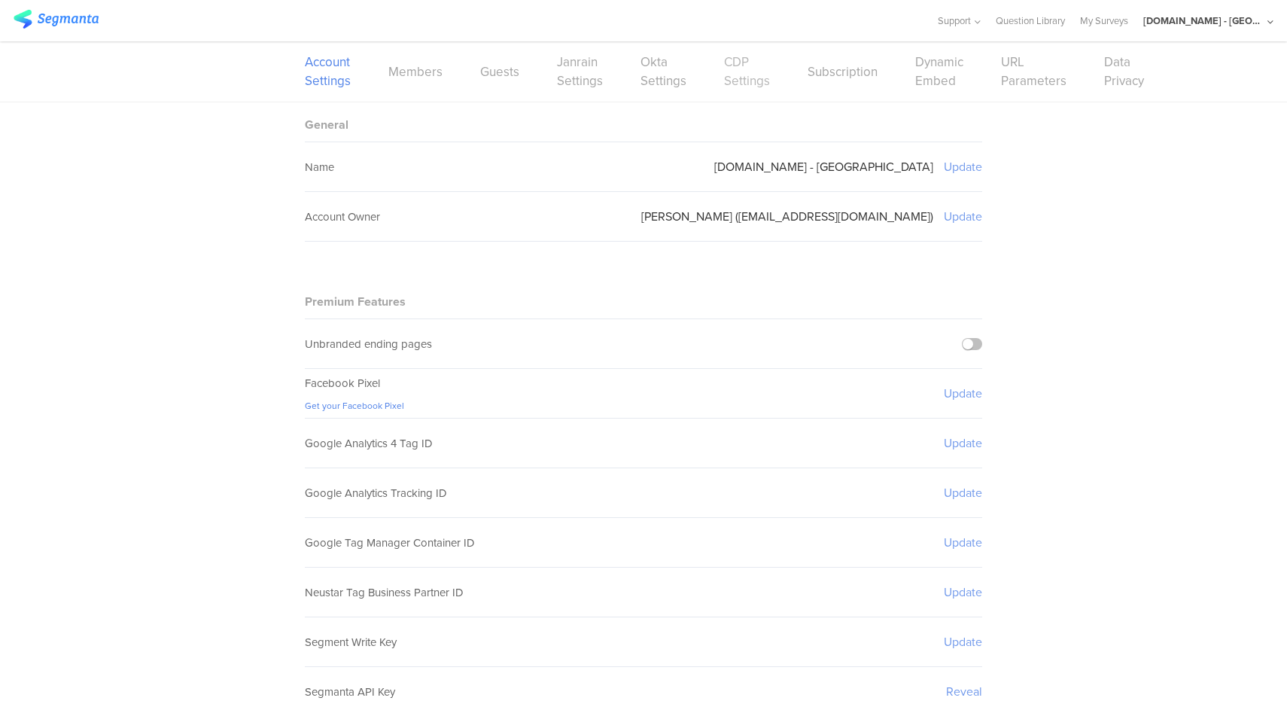
click at [741, 87] on link "CDP Settings" at bounding box center [747, 72] width 46 height 38
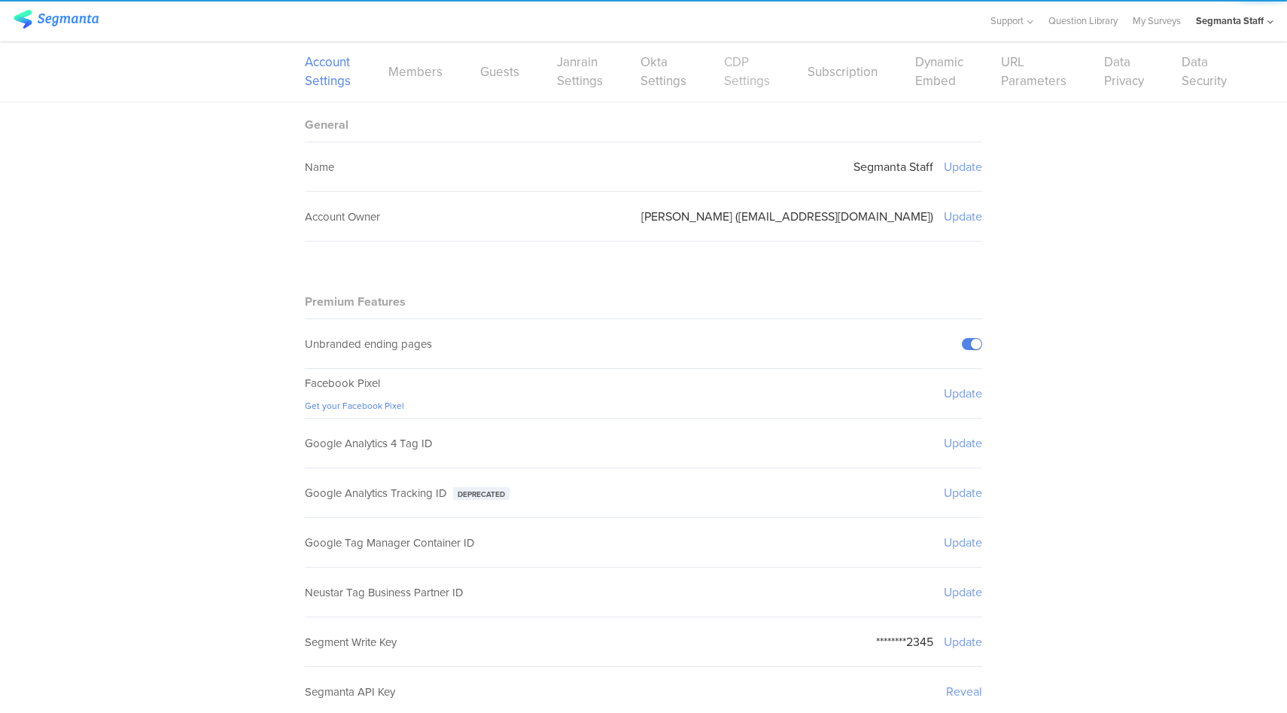
click at [736, 88] on link "CDP Settings" at bounding box center [747, 72] width 46 height 38
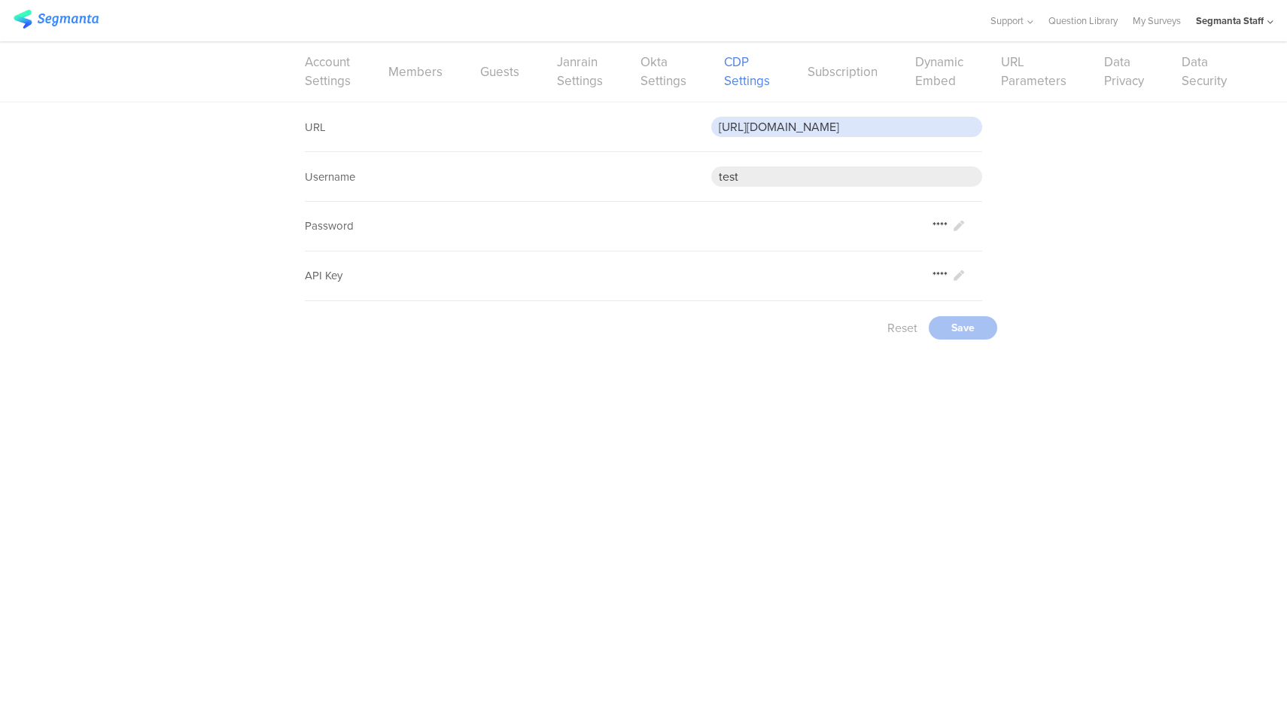
click at [761, 130] on input "[URL][DOMAIN_NAME]" at bounding box center [846, 127] width 271 height 20
paste input "5wmzhoyu3nzo"
type input "[URL][DOMAIN_NAME]"
click at [965, 333] on div "Save" at bounding box center [963, 327] width 68 height 23
